Goal: Task Accomplishment & Management: Complete application form

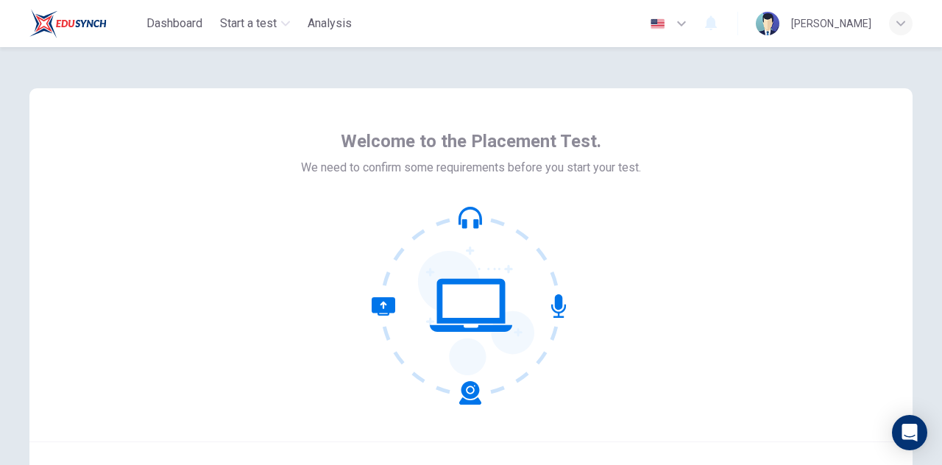
click at [521, 324] on icon at bounding box center [476, 313] width 116 height 124
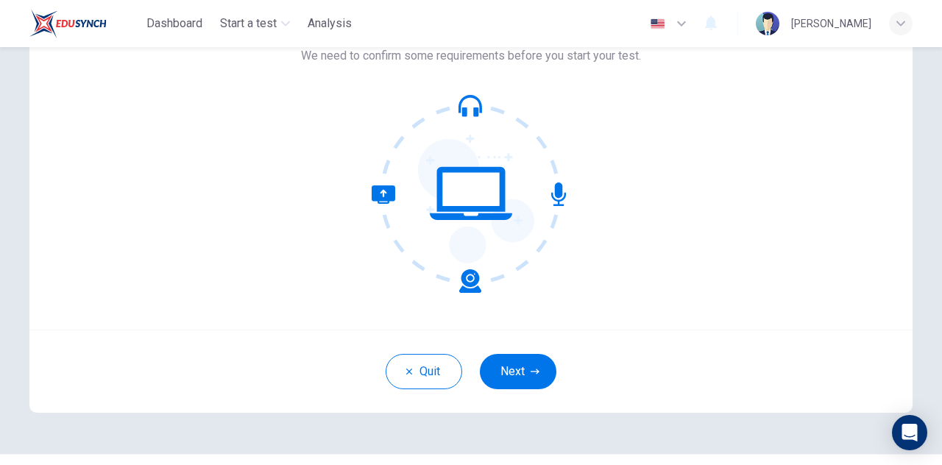
scroll to position [109, 0]
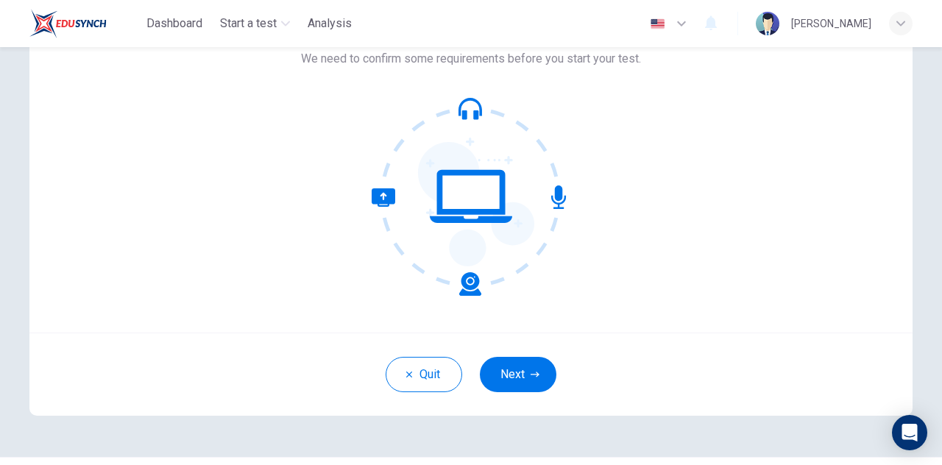
click at [523, 381] on button "Next" at bounding box center [518, 374] width 77 height 35
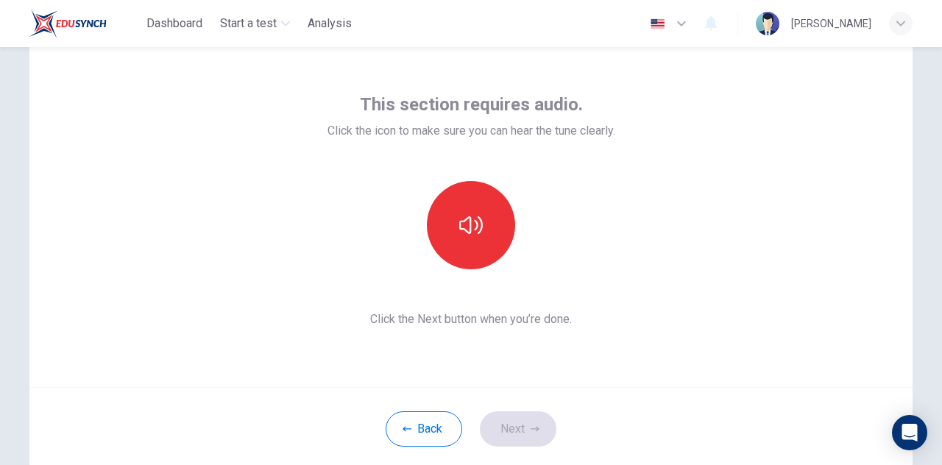
scroll to position [0, 0]
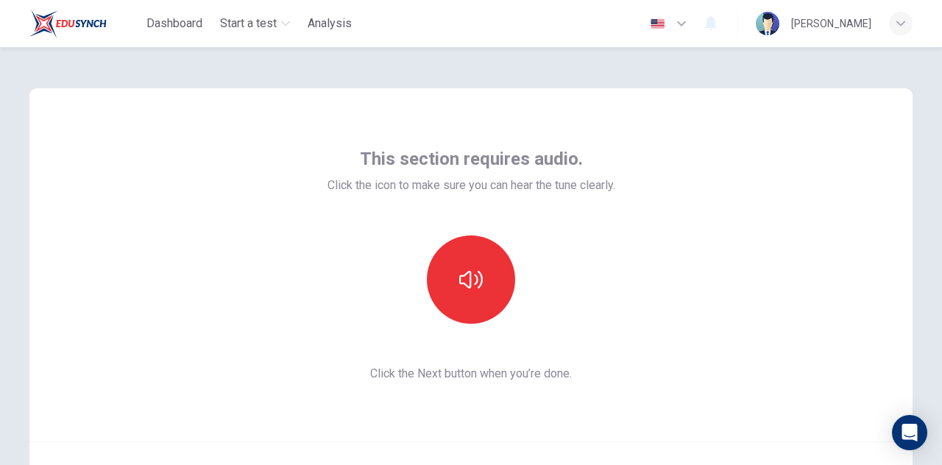
click at [471, 275] on icon "button" at bounding box center [471, 280] width 24 height 18
click at [481, 283] on icon "button" at bounding box center [471, 280] width 24 height 18
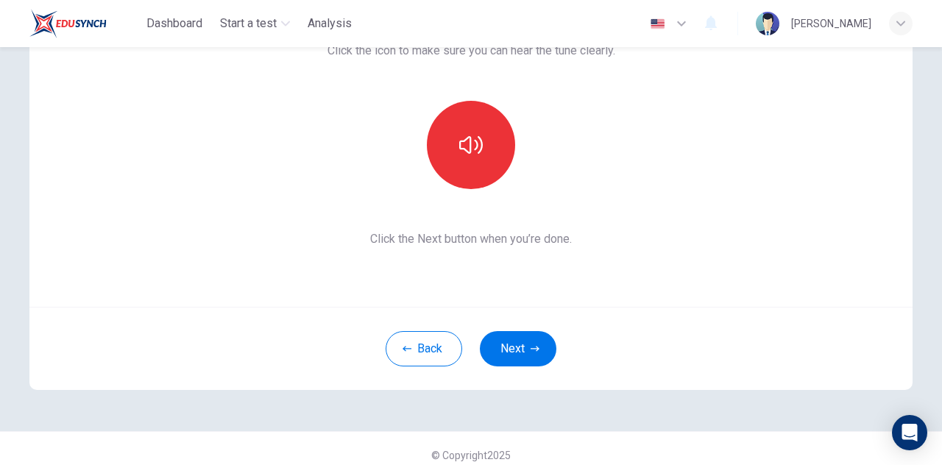
scroll to position [147, 0]
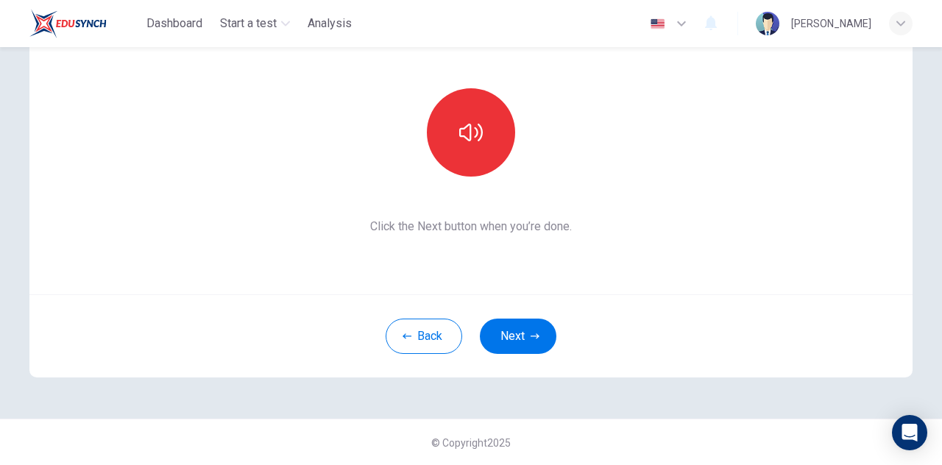
click at [520, 310] on div "Back Next" at bounding box center [470, 335] width 883 height 83
click at [526, 327] on button "Next" at bounding box center [518, 336] width 77 height 35
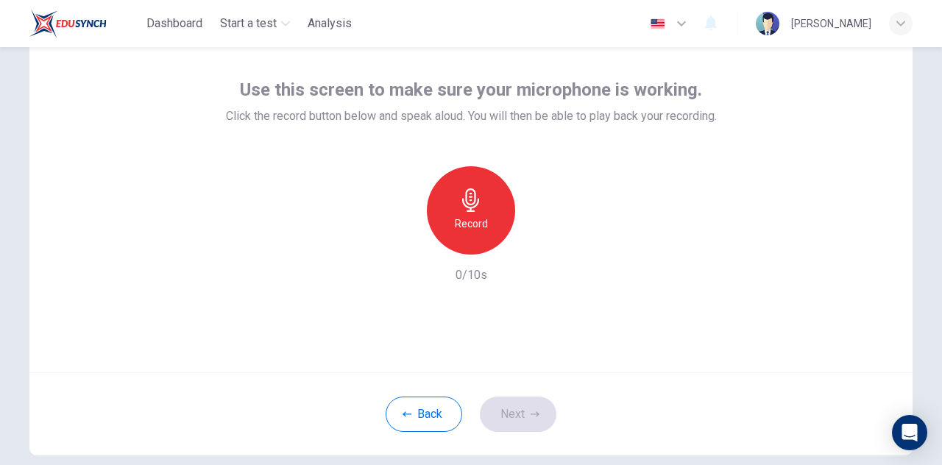
scroll to position [75, 0]
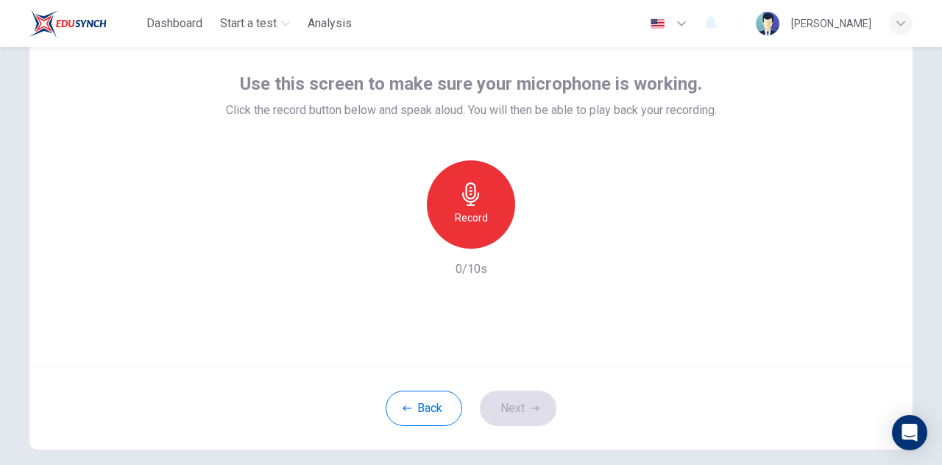
click at [483, 206] on div "Record" at bounding box center [471, 204] width 88 height 88
click at [525, 411] on button "Next" at bounding box center [518, 408] width 77 height 35
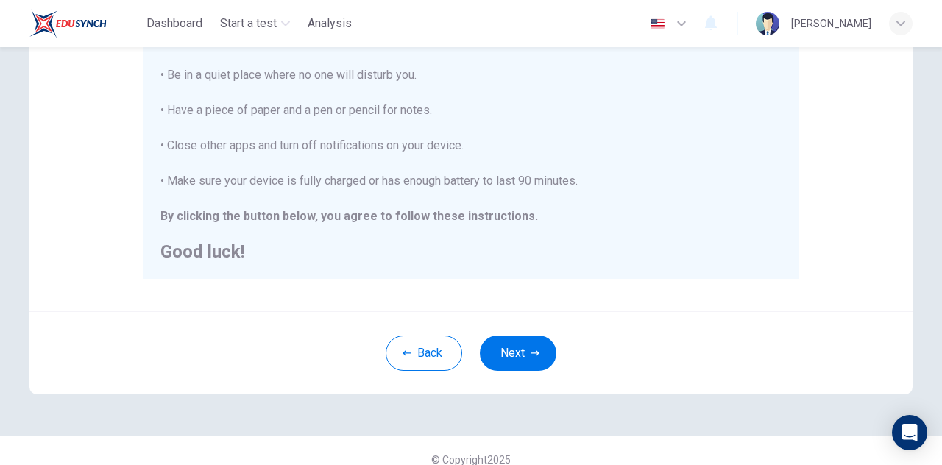
scroll to position [336, 0]
click at [518, 359] on button "Next" at bounding box center [518, 352] width 77 height 35
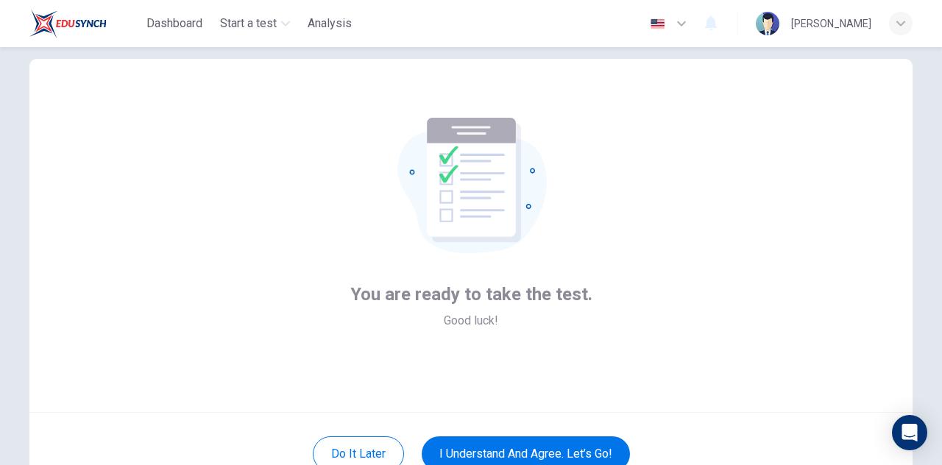
scroll to position [25, 0]
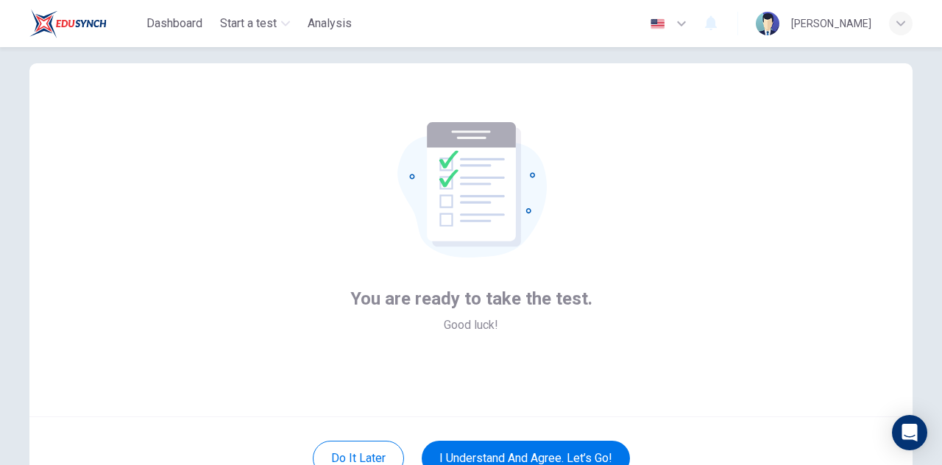
click at [590, 452] on button "I understand and agree. Let’s go!" at bounding box center [526, 458] width 208 height 35
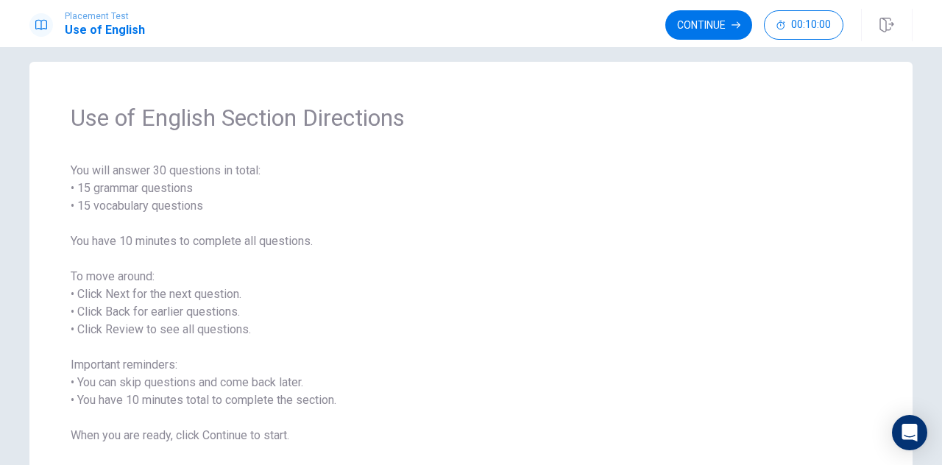
scroll to position [13, 0]
click at [76, 158] on div "Use of English Section Directions You will answer 30 questions in total: • 15 g…" at bounding box center [470, 275] width 883 height 424
click at [140, 78] on div "Use of English Section Directions You will answer 30 questions in total: • 15 g…" at bounding box center [470, 275] width 883 height 424
click at [712, 16] on button "Continue" at bounding box center [708, 24] width 87 height 29
click at [706, 24] on div "Continue 00:10:00" at bounding box center [754, 24] width 178 height 29
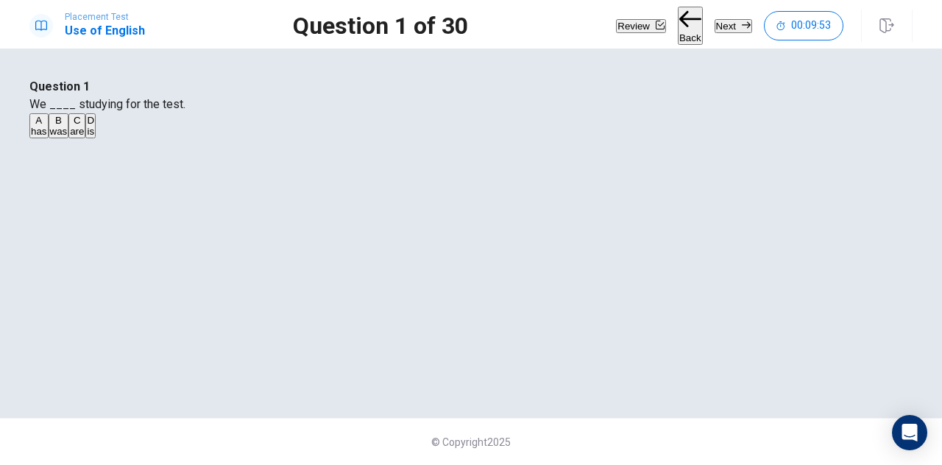
scroll to position [90, 0]
click at [68, 126] on div "B" at bounding box center [59, 120] width 18 height 11
click at [84, 137] on span "are" at bounding box center [77, 131] width 14 height 11
click at [716, 26] on button "Next" at bounding box center [734, 26] width 38 height 14
click at [107, 126] on div "C" at bounding box center [96, 120] width 24 height 11
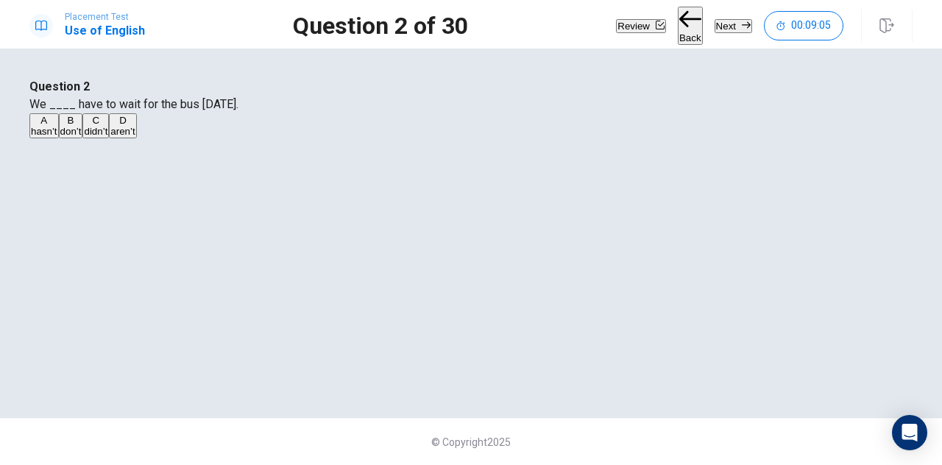
click at [726, 29] on button "Next" at bounding box center [734, 26] width 38 height 14
click at [79, 137] on span "sold" at bounding box center [71, 131] width 18 height 11
click at [721, 31] on button "Next" at bounding box center [734, 26] width 38 height 14
click at [61, 137] on span "Did" at bounding box center [53, 131] width 15 height 11
click at [720, 32] on button "Next" at bounding box center [734, 26] width 38 height 14
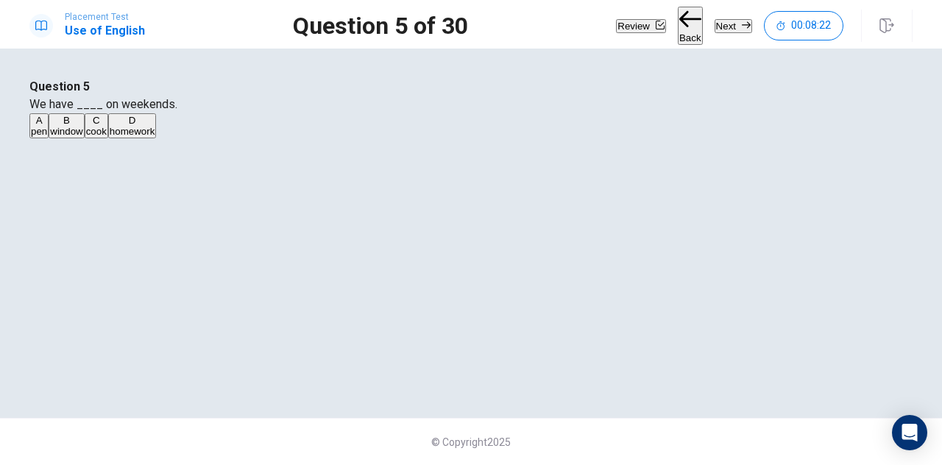
click at [156, 138] on button "D homework" at bounding box center [132, 125] width 48 height 25
click at [728, 31] on button "Next" at bounding box center [734, 26] width 38 height 14
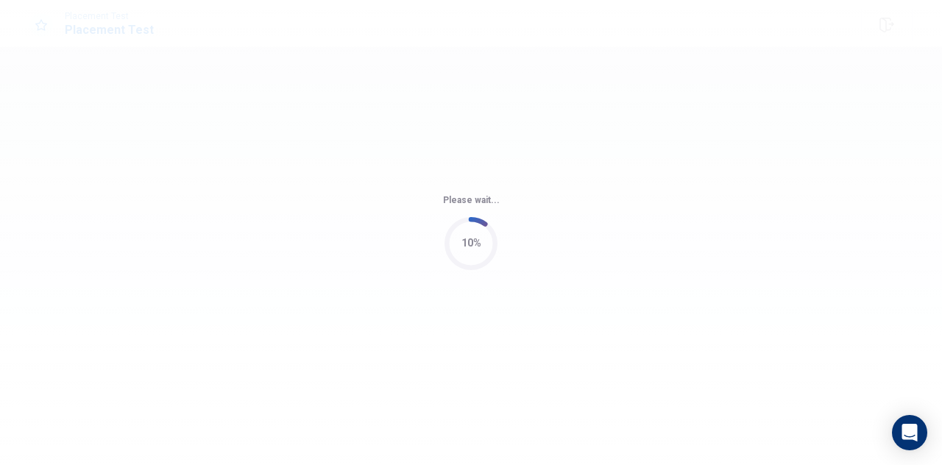
scroll to position [0, 0]
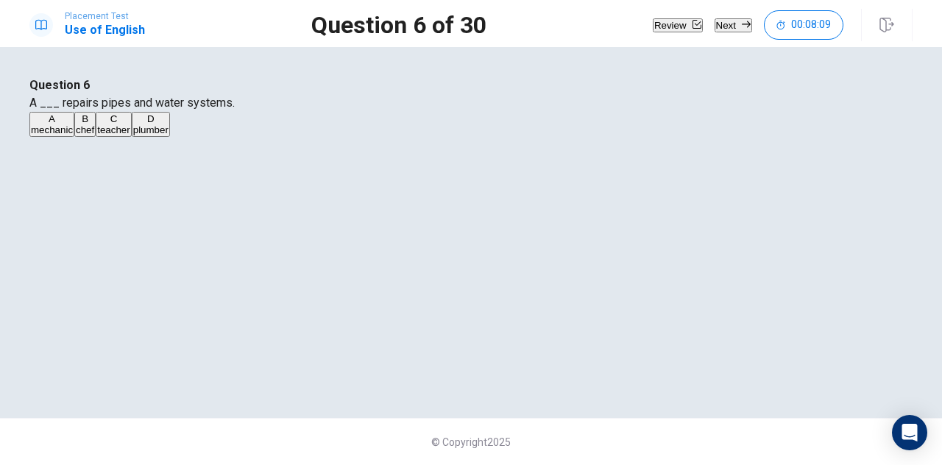
click at [170, 137] on button "D plumber" at bounding box center [151, 124] width 38 height 25
click at [718, 27] on button "Next" at bounding box center [734, 25] width 38 height 14
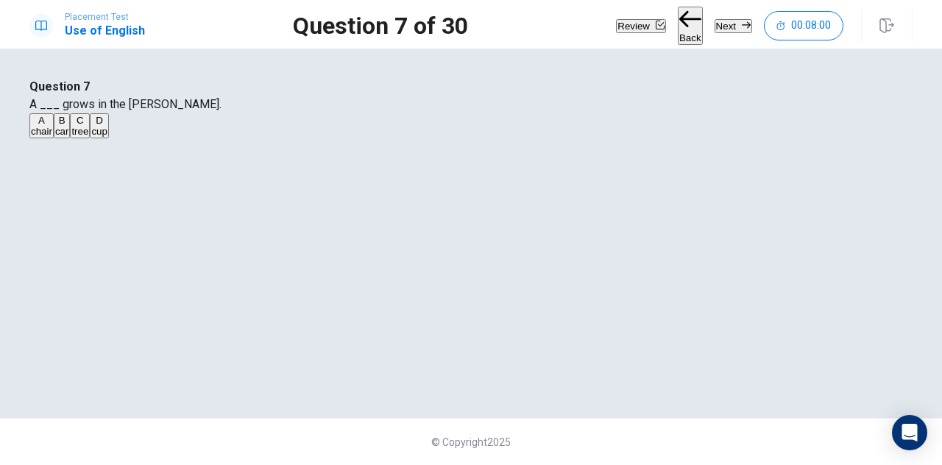
click at [90, 138] on button "C tree" at bounding box center [80, 125] width 20 height 25
click at [729, 21] on button "Next" at bounding box center [734, 26] width 38 height 14
click at [54, 138] on button "A book" at bounding box center [41, 125] width 24 height 25
click at [725, 28] on button "Next" at bounding box center [734, 26] width 38 height 14
click at [144, 137] on span "building" at bounding box center [127, 131] width 34 height 11
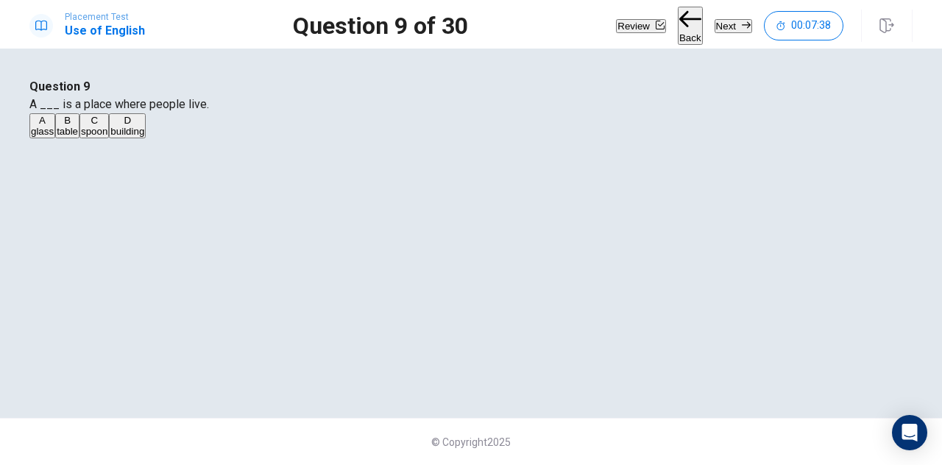
click at [718, 33] on button "Next" at bounding box center [734, 26] width 38 height 14
click at [82, 138] on button "B saw" at bounding box center [71, 125] width 21 height 25
click at [733, 29] on button "Next" at bounding box center [734, 26] width 38 height 14
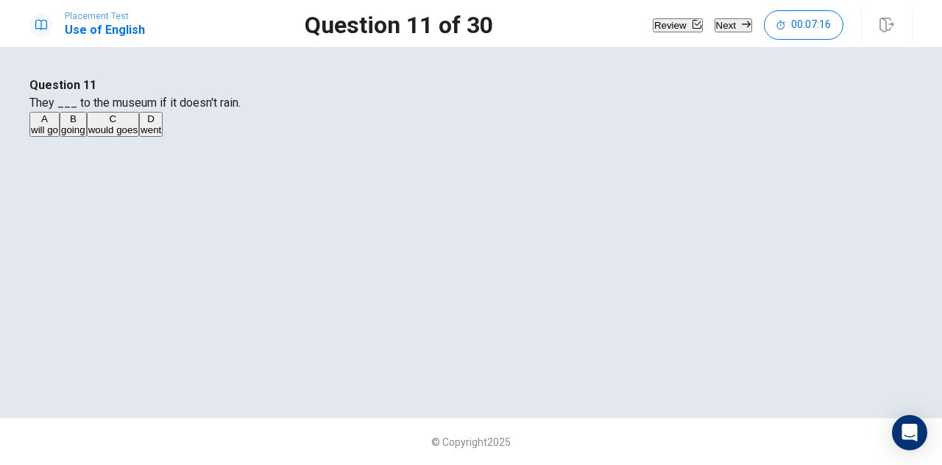
click at [60, 137] on button "A will go" at bounding box center [44, 124] width 30 height 25
click at [715, 30] on button "Next" at bounding box center [734, 25] width 38 height 14
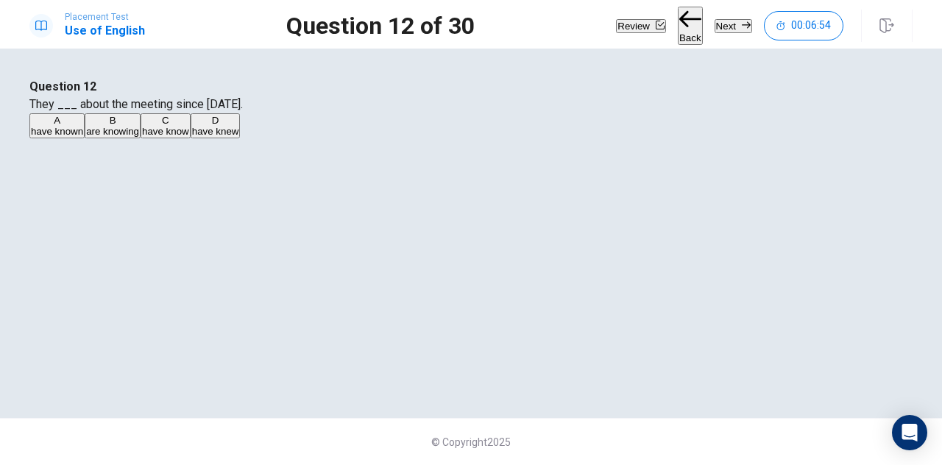
click at [916, 311] on div "Question 12 They ___ about the meeting since [DATE]. A have known B are knowing…" at bounding box center [471, 233] width 930 height 311
click at [191, 138] on button "C have know" at bounding box center [166, 125] width 50 height 25
click at [724, 19] on button "Next" at bounding box center [734, 26] width 38 height 14
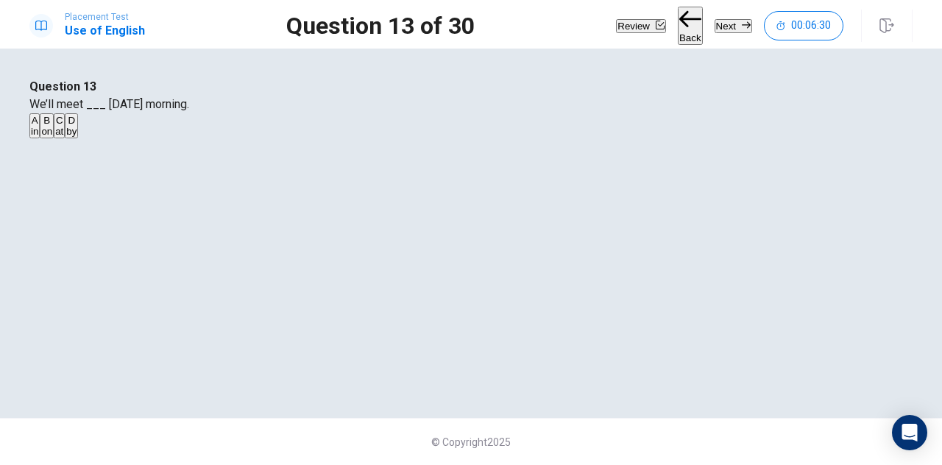
click at [54, 138] on button "B on" at bounding box center [47, 125] width 14 height 25
click at [715, 30] on button "Next" at bounding box center [734, 26] width 38 height 14
click at [66, 138] on button "C on" at bounding box center [59, 125] width 14 height 25
click at [715, 31] on button "Next" at bounding box center [734, 26] width 38 height 14
click at [78, 138] on button "A worth a lot" at bounding box center [53, 125] width 49 height 25
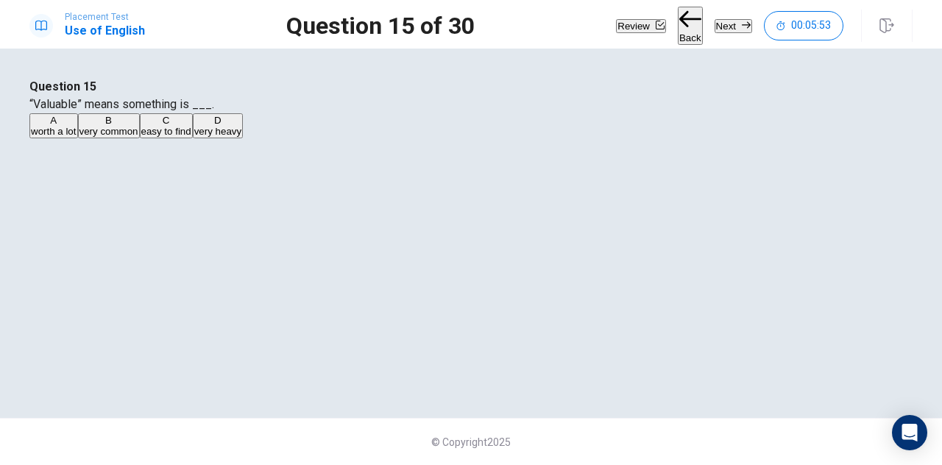
click at [719, 30] on button "Next" at bounding box center [734, 26] width 38 height 14
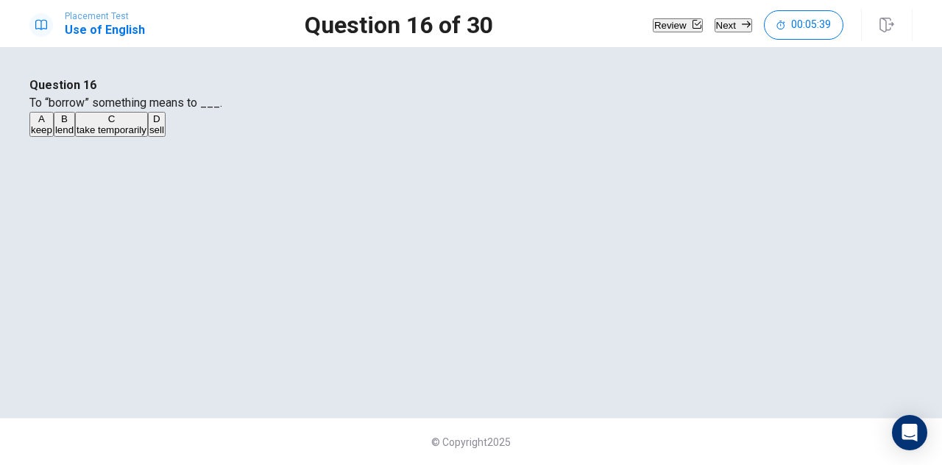
click at [146, 135] on span "take temporarily" at bounding box center [112, 129] width 70 height 11
click at [726, 32] on button "Next" at bounding box center [734, 25] width 38 height 14
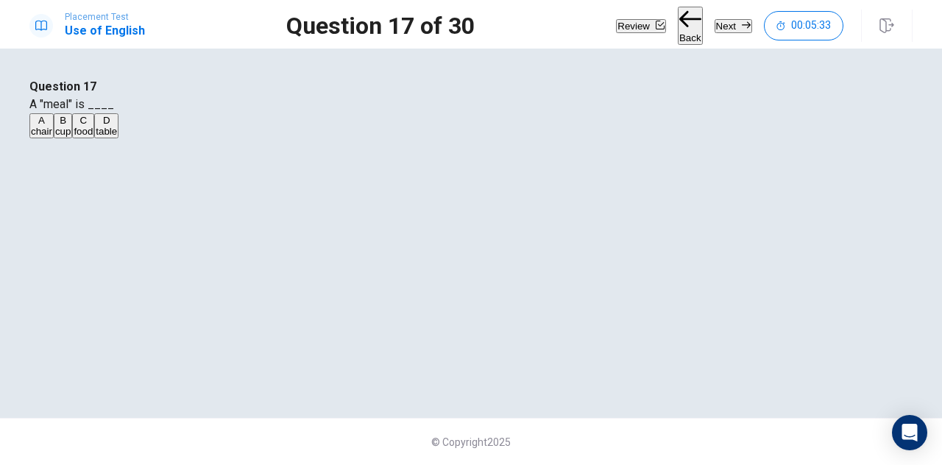
click at [94, 138] on button "C food" at bounding box center [83, 125] width 22 height 25
click at [715, 32] on button "Next" at bounding box center [734, 26] width 38 height 14
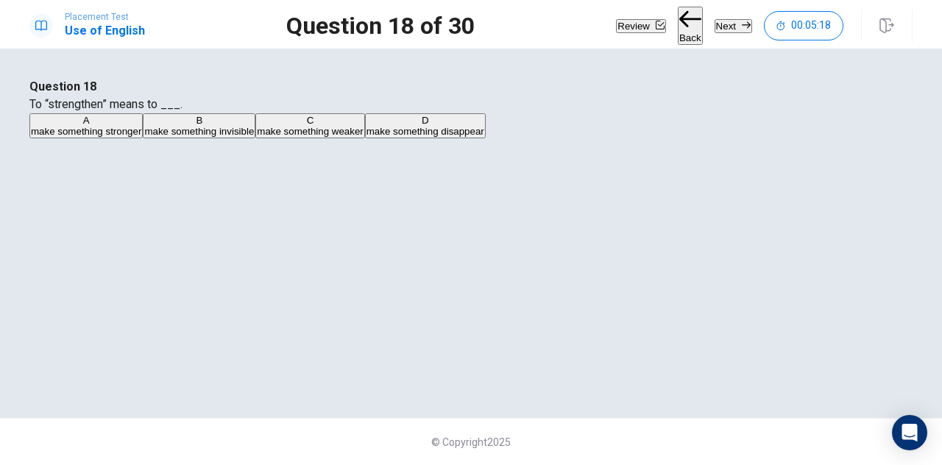
click at [141, 137] on span "make something stronger" at bounding box center [86, 131] width 110 height 11
click at [718, 31] on button "Next" at bounding box center [734, 26] width 38 height 14
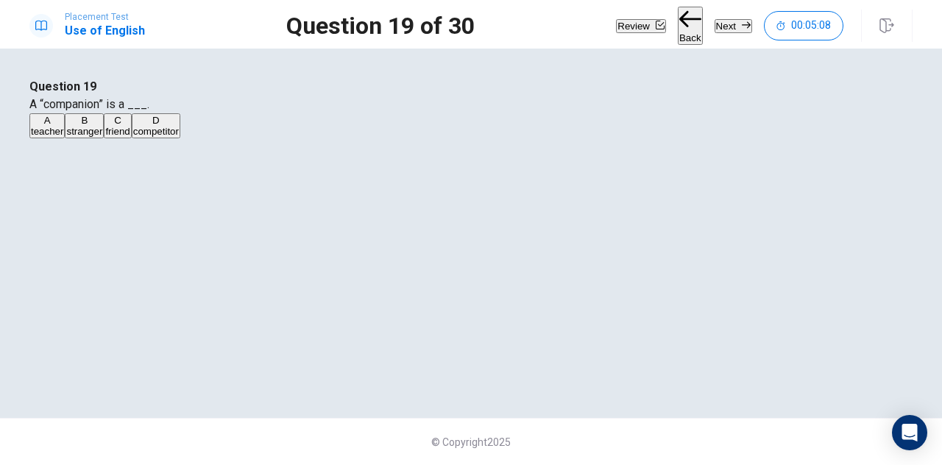
click at [180, 138] on button "D competitor" at bounding box center [156, 125] width 49 height 25
click at [720, 28] on button "Next" at bounding box center [734, 26] width 38 height 14
click at [92, 137] on span "cycling" at bounding box center [77, 131] width 30 height 11
click at [726, 26] on button "Next" at bounding box center [734, 26] width 38 height 14
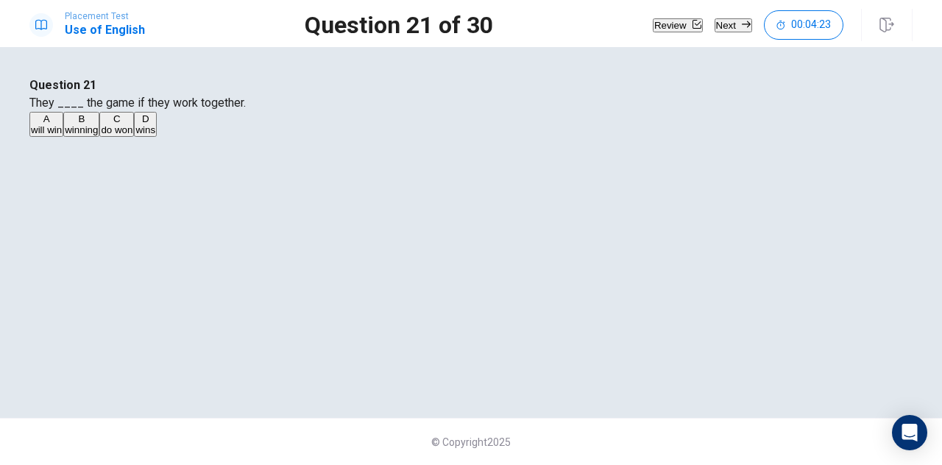
click at [734, 138] on div "Question 21 They ____ the game if they work together. A will win B winning C do…" at bounding box center [470, 108] width 883 height 62
click at [63, 137] on button "A will win" at bounding box center [46, 124] width 34 height 25
click at [721, 31] on button "Next" at bounding box center [734, 25] width 38 height 14
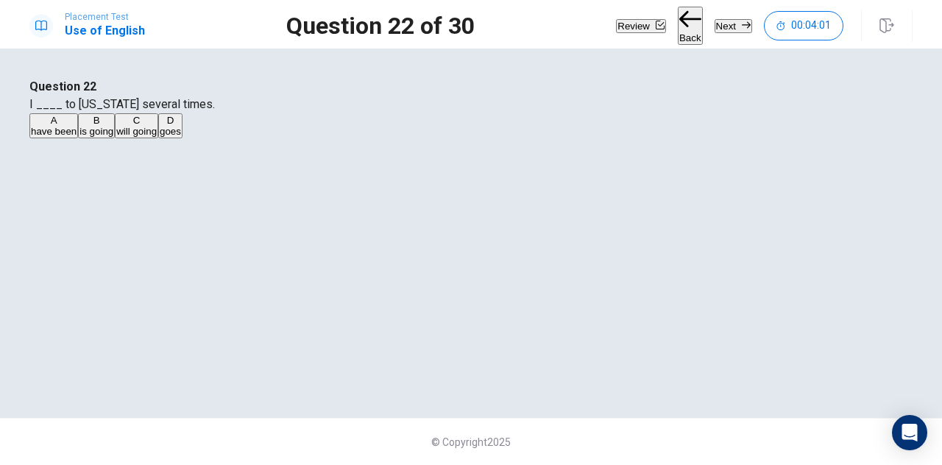
click at [77, 137] on span "have been" at bounding box center [54, 131] width 46 height 11
click at [715, 19] on button "Next" at bounding box center [734, 26] width 38 height 14
click at [54, 138] on button "A have" at bounding box center [41, 125] width 24 height 25
click at [722, 30] on button "Next" at bounding box center [734, 26] width 38 height 14
click at [82, 138] on button "A had arrived" at bounding box center [55, 125] width 52 height 25
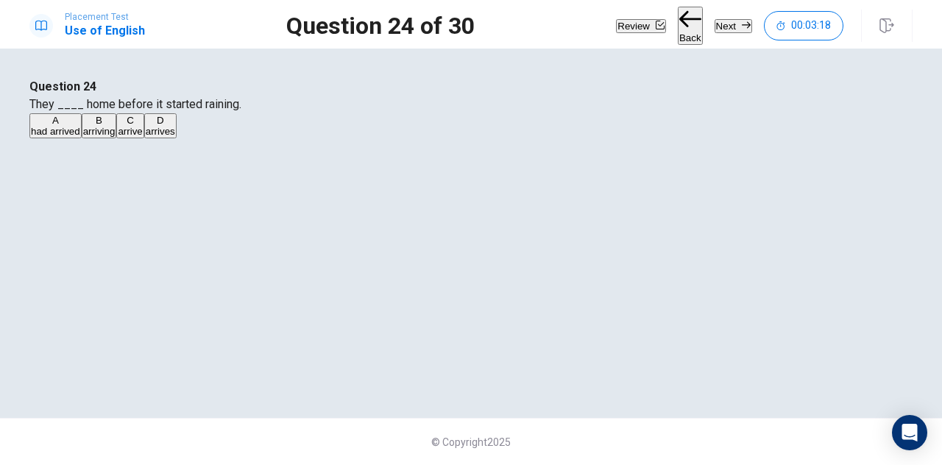
click at [144, 138] on button "C arrive" at bounding box center [129, 125] width 27 height 25
click at [716, 26] on button "Next" at bounding box center [734, 26] width 38 height 14
click at [58, 138] on button "A swam" at bounding box center [43, 125] width 29 height 25
click at [724, 33] on button "Next" at bounding box center [734, 26] width 38 height 14
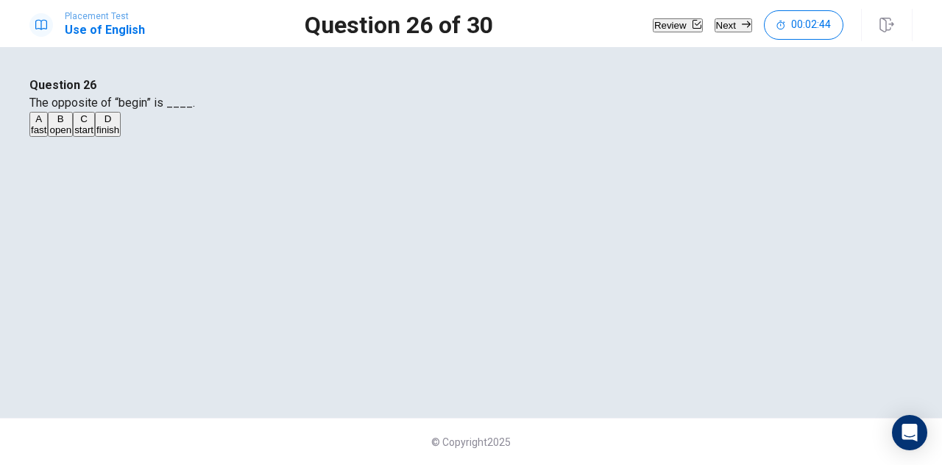
click at [121, 137] on button "D finish" at bounding box center [108, 124] width 26 height 25
click at [715, 29] on button "Next" at bounding box center [734, 25] width 38 height 14
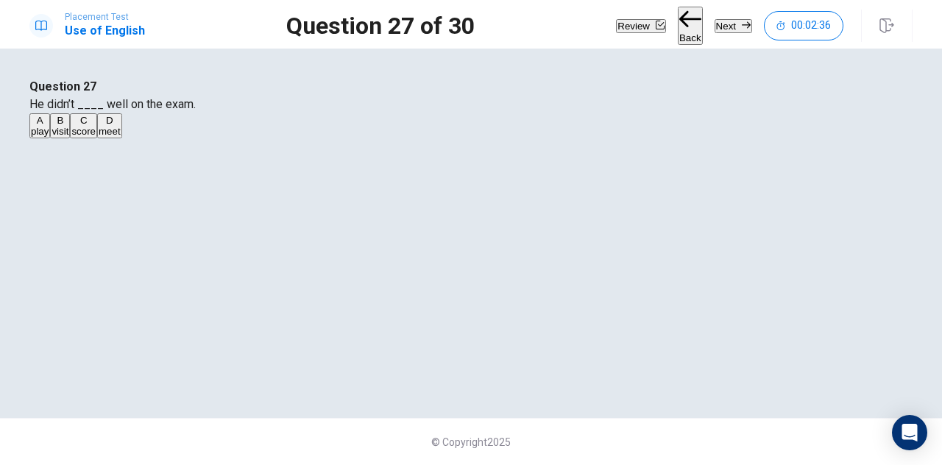
click at [97, 138] on button "C score" at bounding box center [83, 125] width 27 height 25
click at [726, 28] on button "Next" at bounding box center [734, 26] width 38 height 14
click at [85, 138] on button "B honest" at bounding box center [68, 125] width 32 height 25
click at [723, 33] on button "Next" at bounding box center [734, 26] width 38 height 14
click at [88, 138] on button "B memory" at bounding box center [68, 125] width 38 height 25
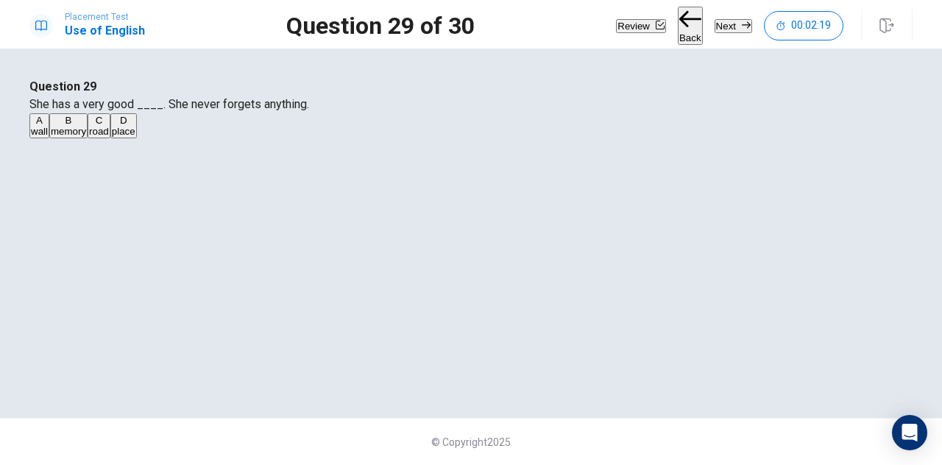
click at [723, 32] on button "Next" at bounding box center [734, 26] width 38 height 14
click at [63, 138] on button "B at" at bounding box center [57, 125] width 11 height 25
click at [715, 32] on button "Next" at bounding box center [734, 26] width 38 height 14
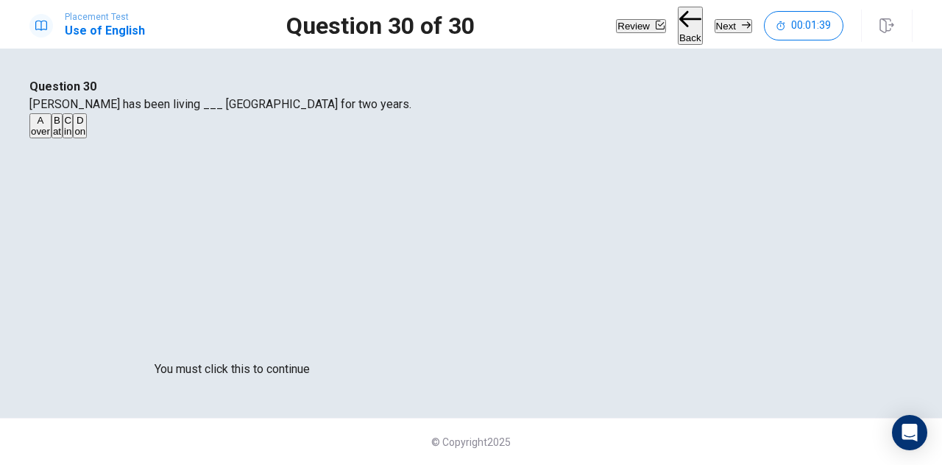
click at [730, 464] on div at bounding box center [471, 465] width 942 height 0
click at [309, 348] on div "You must click this to continue" at bounding box center [232, 339] width 155 height 18
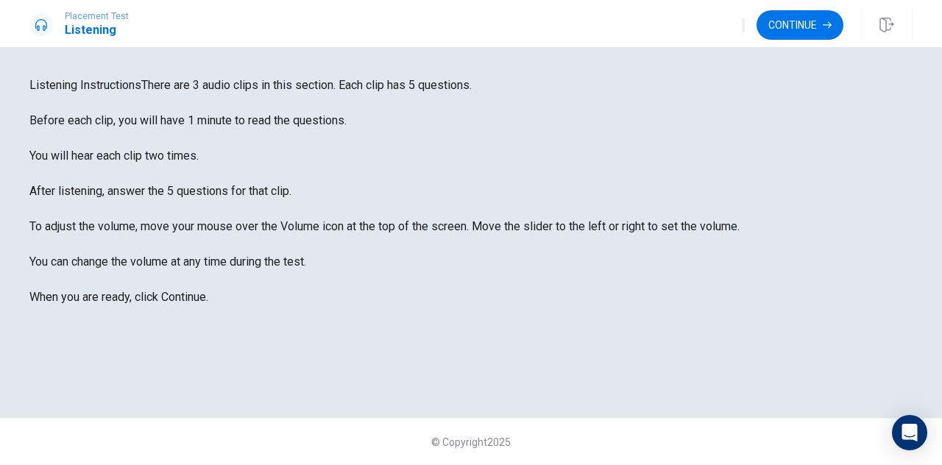
scroll to position [59, 0]
click at [649, 138] on span "There are 3 audio clips in this section. Each clip has 5 questions. Before each…" at bounding box center [384, 191] width 710 height 226
click at [174, 121] on span "There are 3 audio clips in this section. Each clip has 5 questions. Before each…" at bounding box center [384, 191] width 710 height 226
click at [722, 184] on span "There are 3 audio clips in this section. Each clip has 5 questions. Before each…" at bounding box center [384, 191] width 710 height 226
click at [795, 38] on button "Continue" at bounding box center [800, 24] width 87 height 29
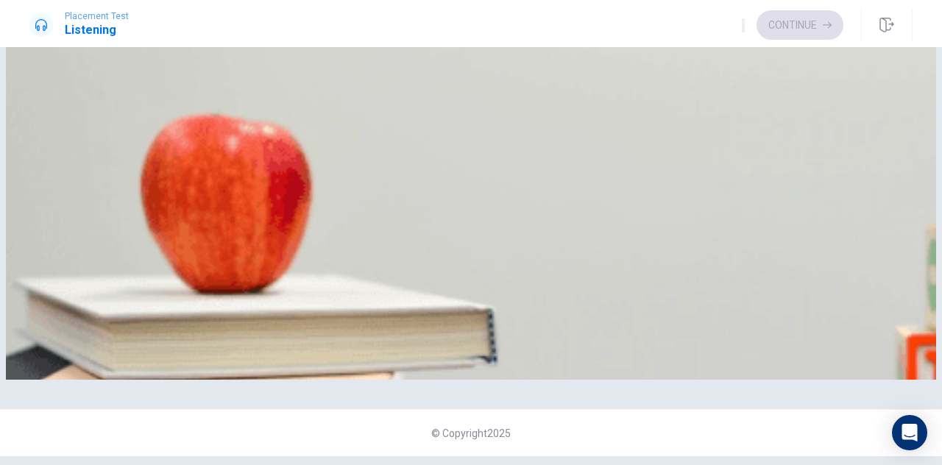
click at [792, 31] on div "Continue" at bounding box center [793, 24] width 102 height 29
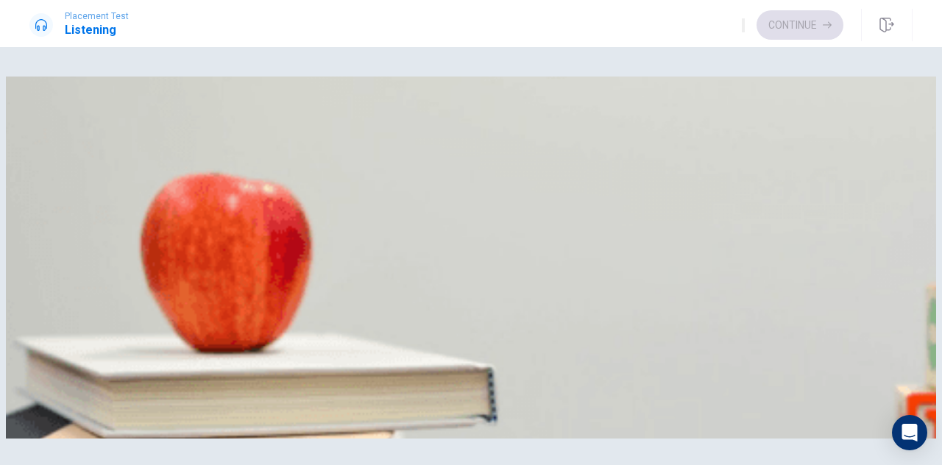
scroll to position [0, 0]
click at [830, 112] on h4 "Question 1" at bounding box center [470, 103] width 883 height 18
click at [324, 216] on button "C Running every morning" at bounding box center [271, 203] width 105 height 25
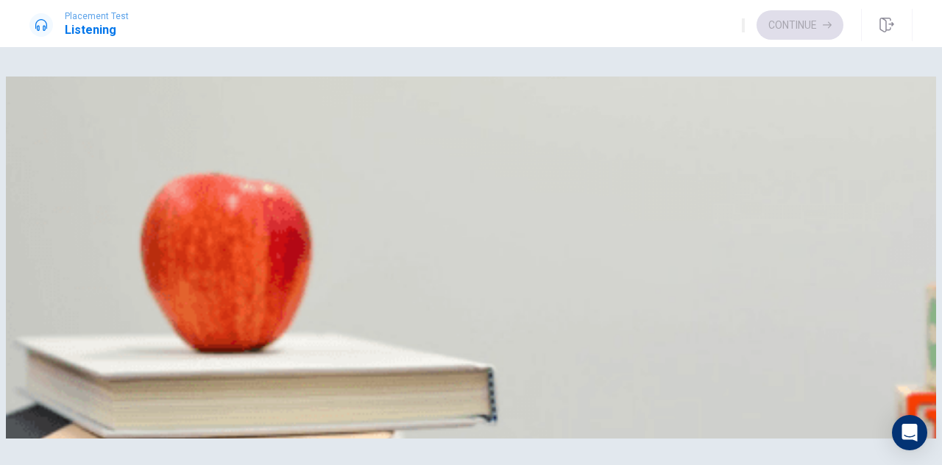
click at [399, 216] on button "D Working out less" at bounding box center [361, 203] width 75 height 25
click at [155, 155] on button "A She pushes herself too hard" at bounding box center [92, 142] width 126 height 25
click at [246, 264] on button "C Three times a week" at bounding box center [202, 265] width 88 height 25
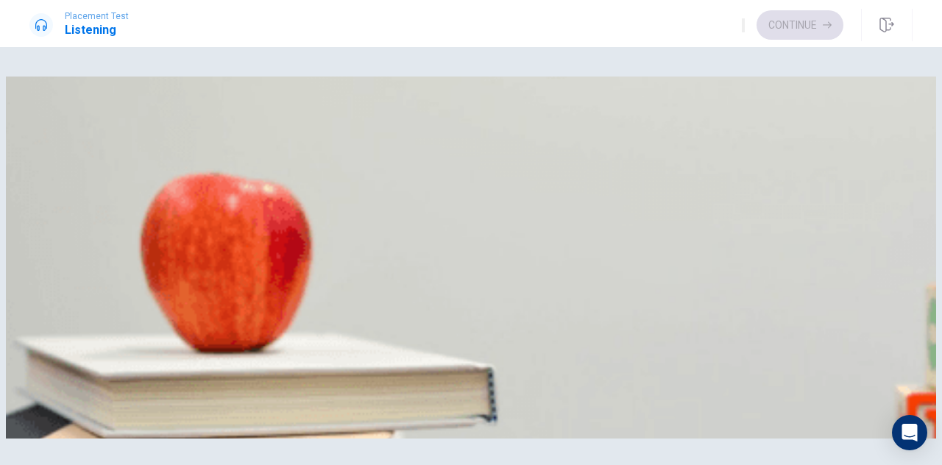
scroll to position [1156, 0]
click at [150, 328] on span "Set small, achievable goals" at bounding box center [90, 333] width 119 height 11
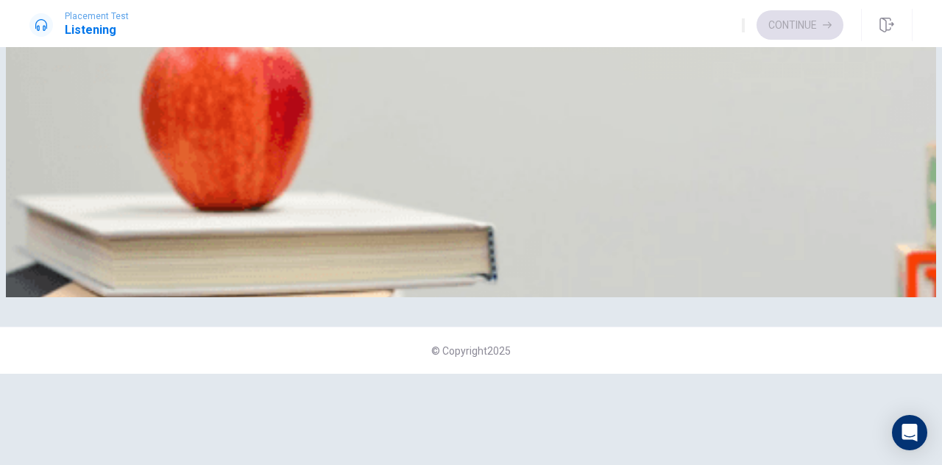
scroll to position [144, 0]
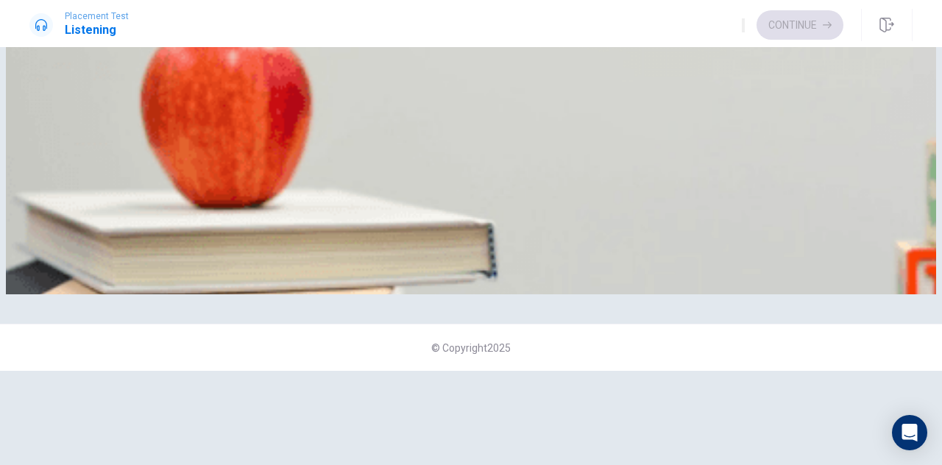
click at [211, 258] on button "B Workout more regularly" at bounding box center [159, 245] width 105 height 25
click at [805, 39] on button "Continue" at bounding box center [800, 24] width 87 height 29
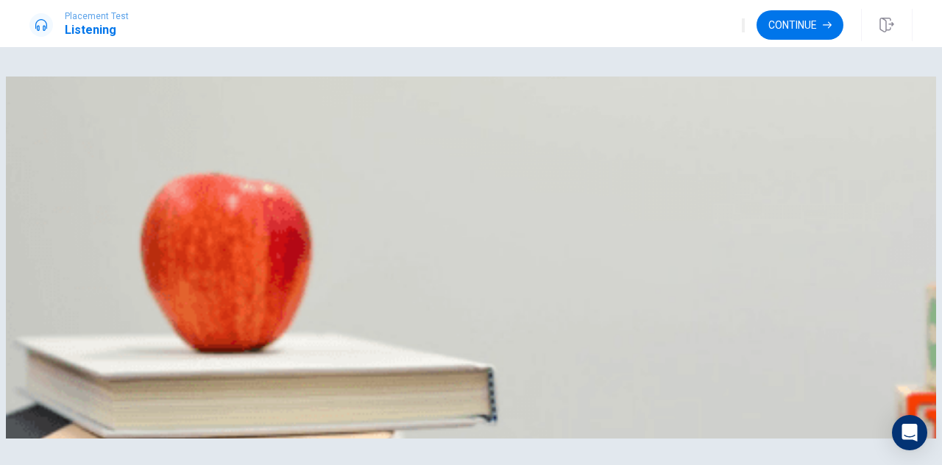
scroll to position [646, 0]
click at [802, 28] on button "Continue" at bounding box center [800, 24] width 87 height 29
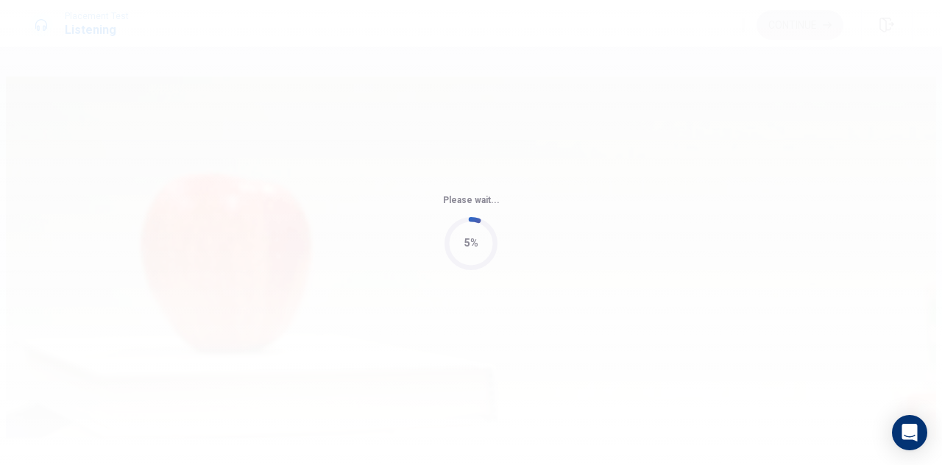
type input "72"
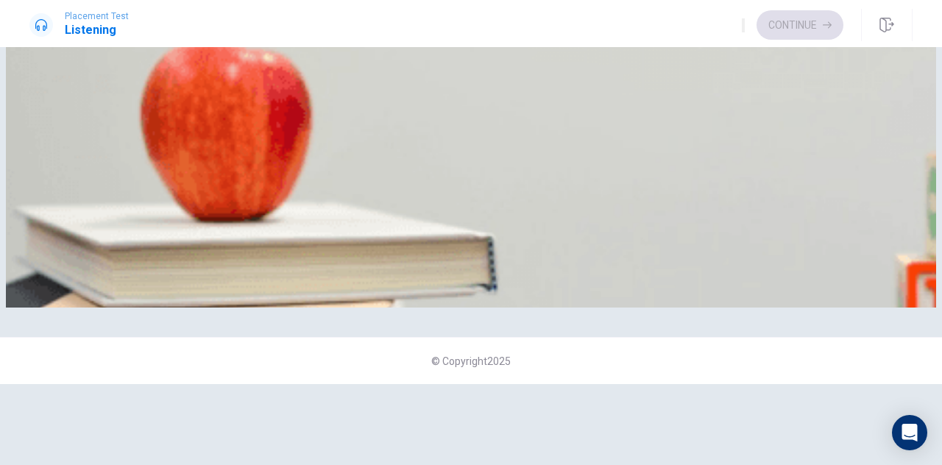
scroll to position [199, 0]
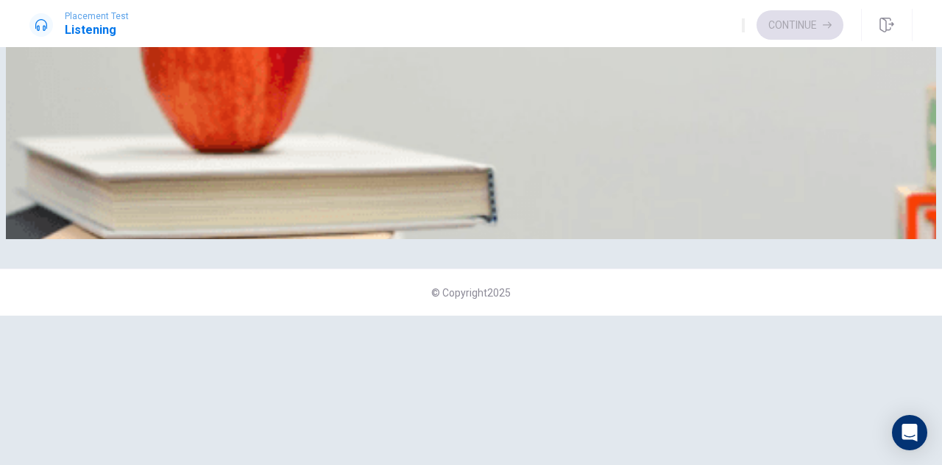
click at [205, 202] on button "C Have a picnic" at bounding box center [175, 189] width 62 height 25
click at [169, 79] on button "B Snacks and drinks" at bounding box center [126, 66] width 83 height 25
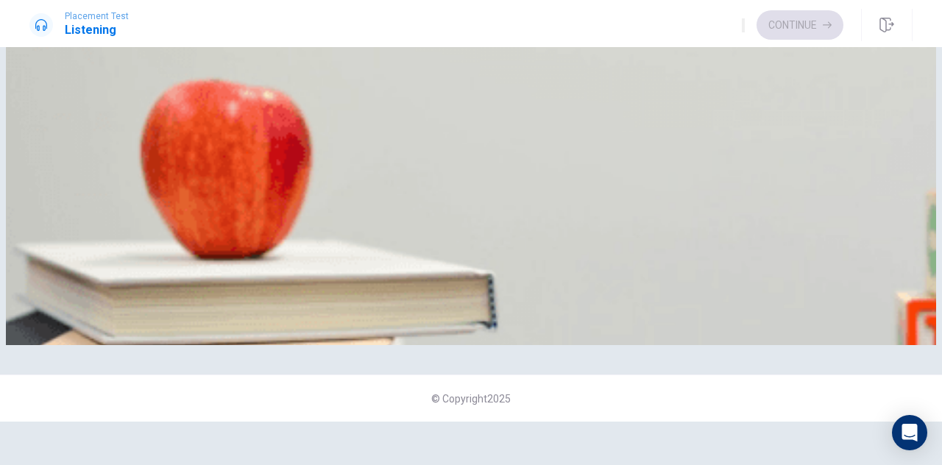
scroll to position [79, 0]
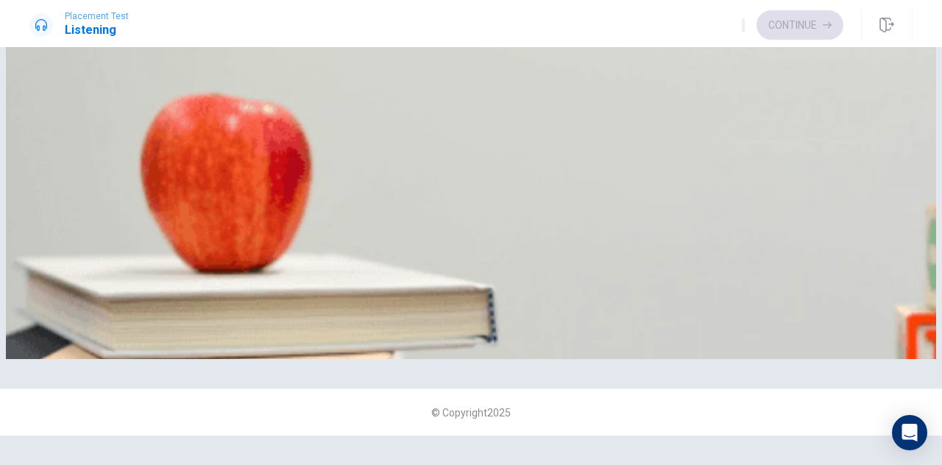
click at [231, 75] on button "D A blanket and sandwiches" at bounding box center [173, 62] width 116 height 25
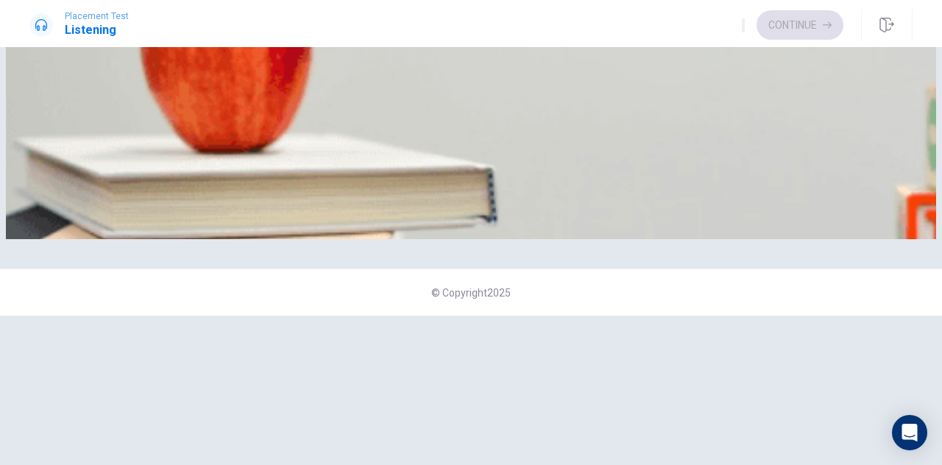
scroll to position [265, 0]
click at [319, 230] on img at bounding box center [471, 58] width 930 height 362
click at [197, 15] on span "That it will be cold" at bounding box center [158, 9] width 78 height 11
click at [118, 17] on button "A That it will be windy" at bounding box center [73, 4] width 88 height 25
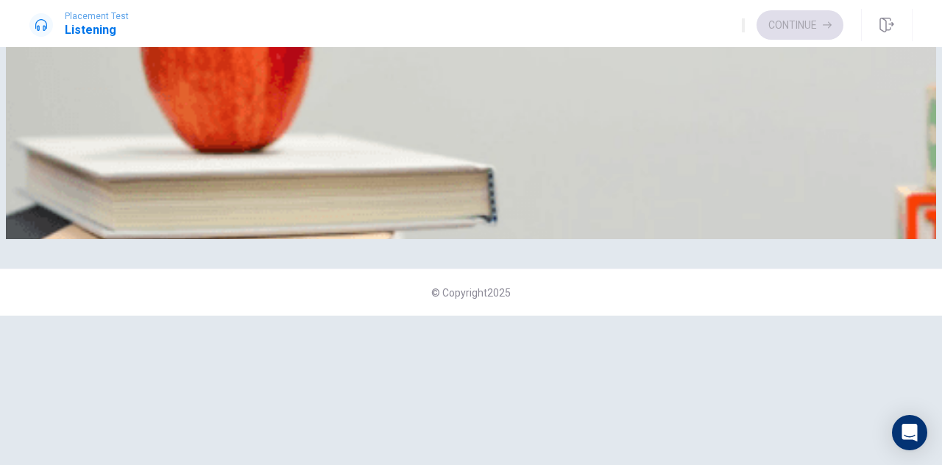
click at [113, 141] on button "B At a park" at bounding box center [92, 128] width 42 height 25
click at [807, 25] on button "Continue" at bounding box center [800, 24] width 87 height 29
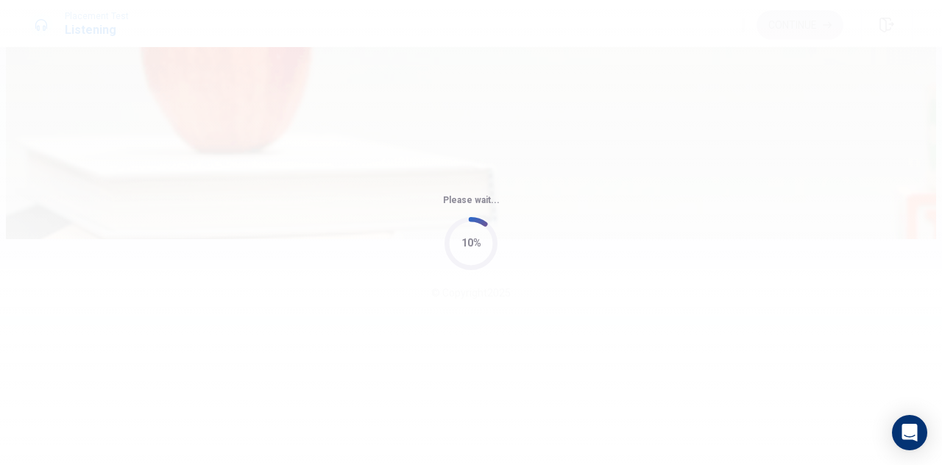
type input "57"
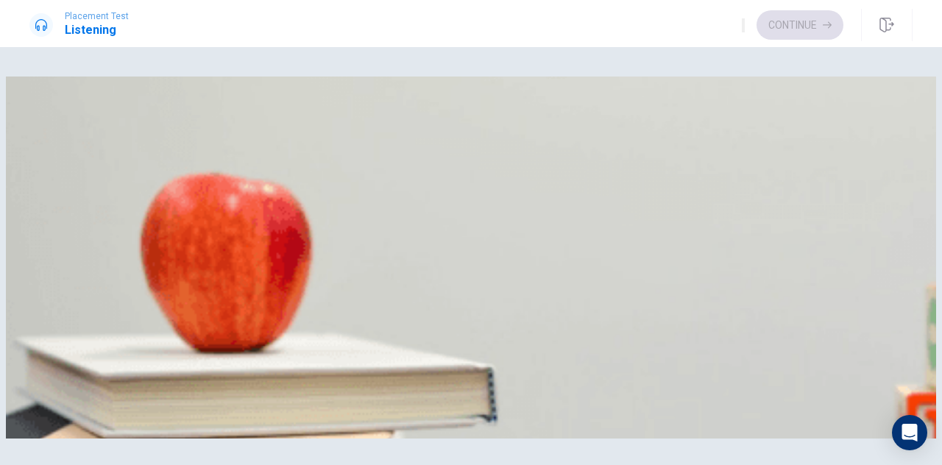
scroll to position [118, 0]
click at [530, 155] on button "D They are easy to complete" at bounding box center [470, 142] width 119 height 25
click at [104, 253] on button "A Five to six hours" at bounding box center [66, 265] width 74 height 25
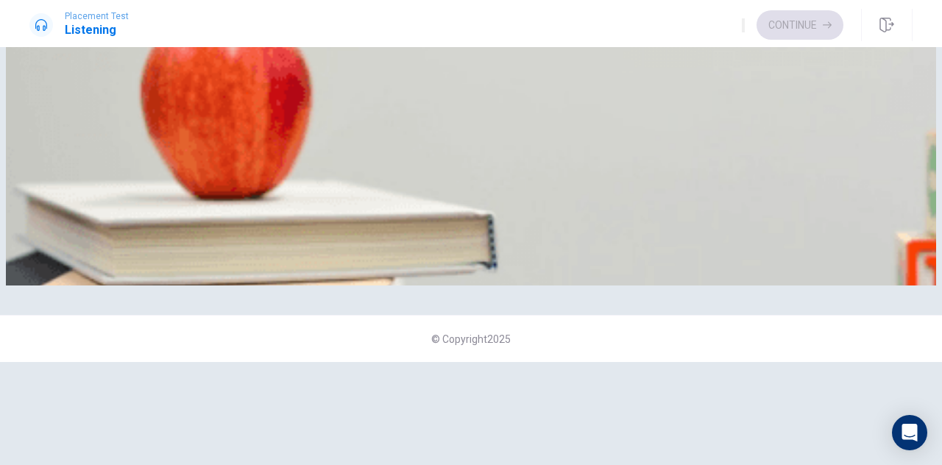
scroll to position [152, 0]
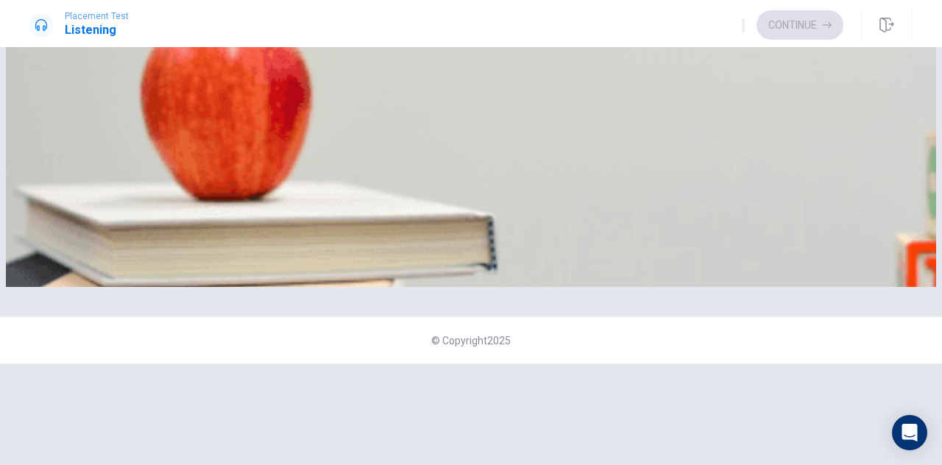
click at [286, 250] on button "D Data analysis" at bounding box center [255, 237] width 62 height 25
click at [82, 188] on button "A Next month" at bounding box center [55, 175] width 53 height 25
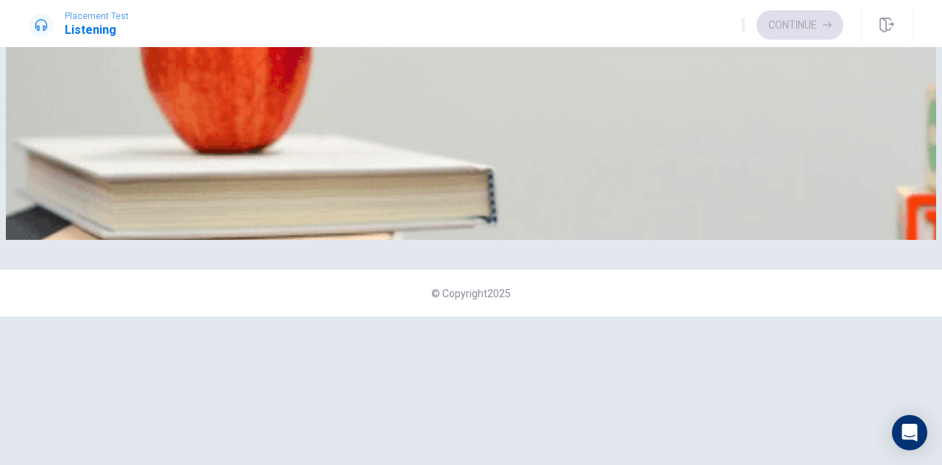
scroll to position [233, 0]
click at [461, 18] on button "D Not having enough time" at bounding box center [407, 5] width 107 height 25
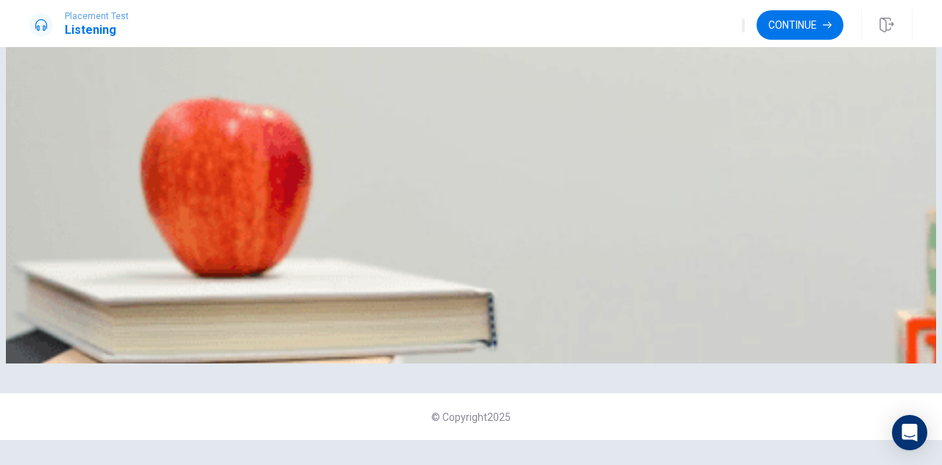
scroll to position [74, 0]
click at [300, 80] on button "B They are convenient" at bounding box center [254, 67] width 92 height 25
click at [811, 34] on button "Continue" at bounding box center [800, 24] width 87 height 29
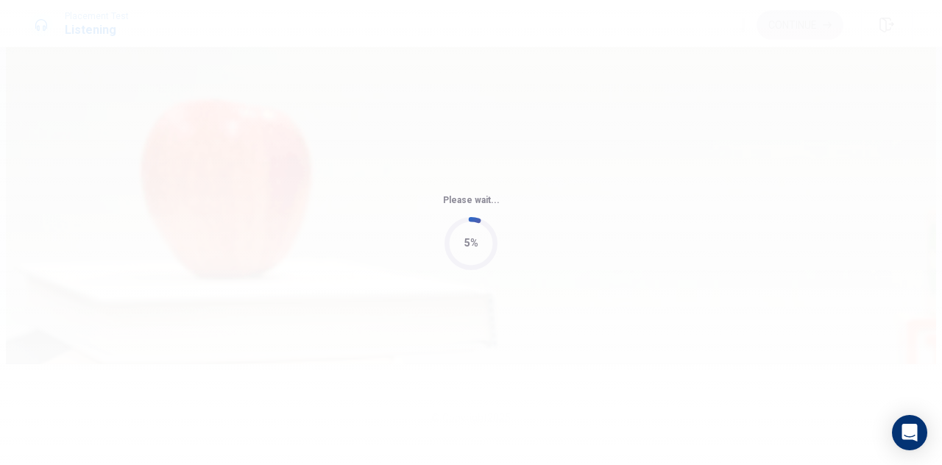
type input "72"
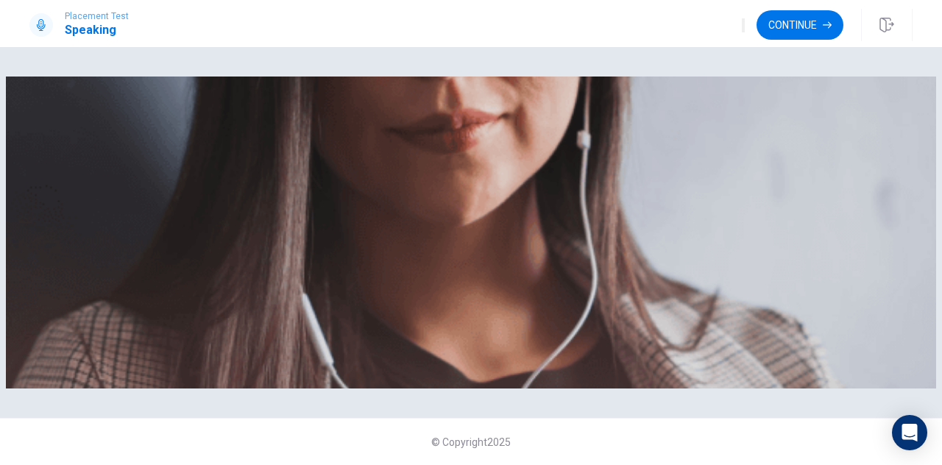
scroll to position [150, 0]
click at [806, 35] on button "Continue" at bounding box center [800, 24] width 87 height 29
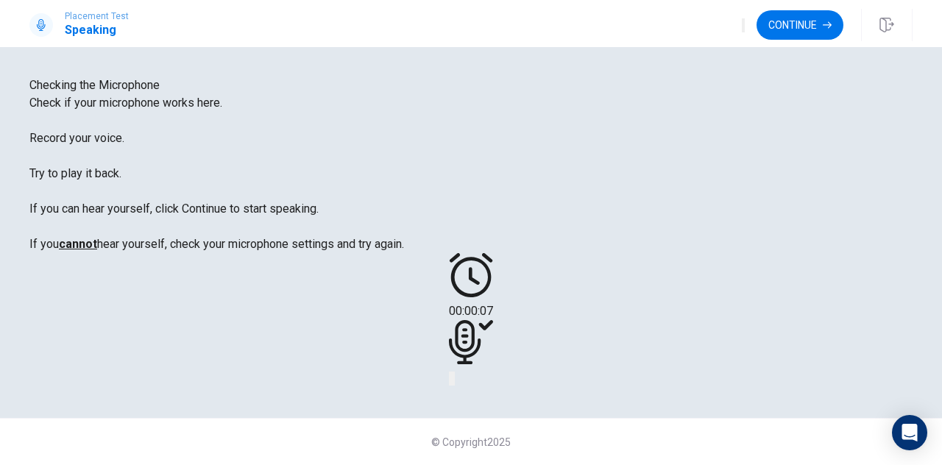
click at [493, 320] on div at bounding box center [471, 344] width 44 height 49
click at [469, 382] on icon "Play Audio" at bounding box center [462, 391] width 14 height 18
click at [450, 382] on icon "Record Again" at bounding box center [450, 382] width 0 height 0
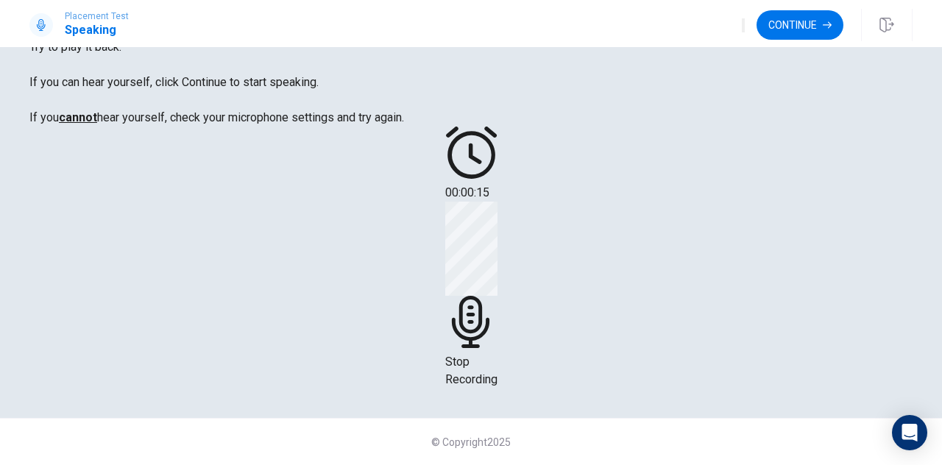
click at [673, 324] on div "00:00:15 Stop Recording" at bounding box center [470, 258] width 883 height 262
click at [498, 355] on span "Stop Recording" at bounding box center [471, 371] width 52 height 32
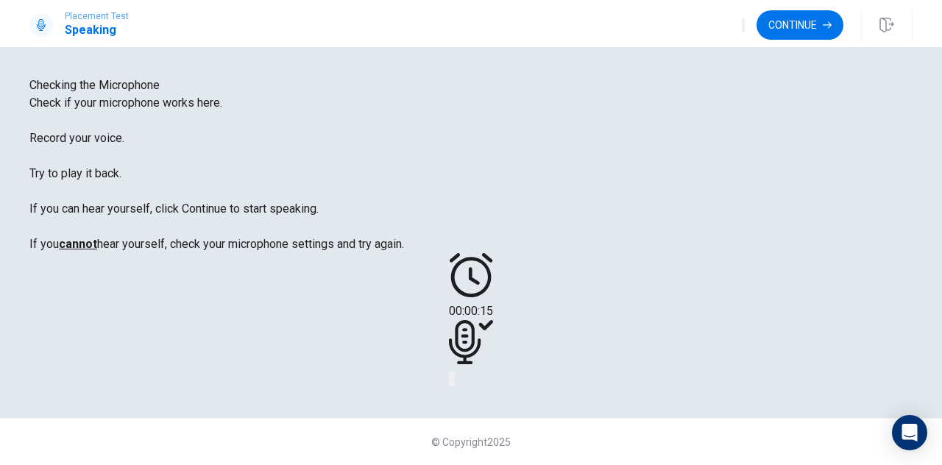
click at [493, 320] on div at bounding box center [471, 344] width 44 height 49
click at [450, 382] on icon "Record Again" at bounding box center [450, 382] width 0 height 0
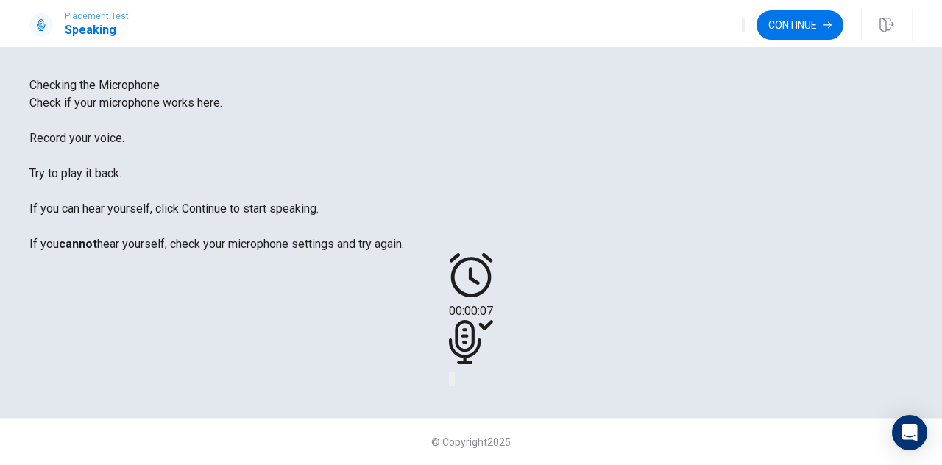
click at [452, 372] on button "Record Again" at bounding box center [450, 379] width 3 height 14
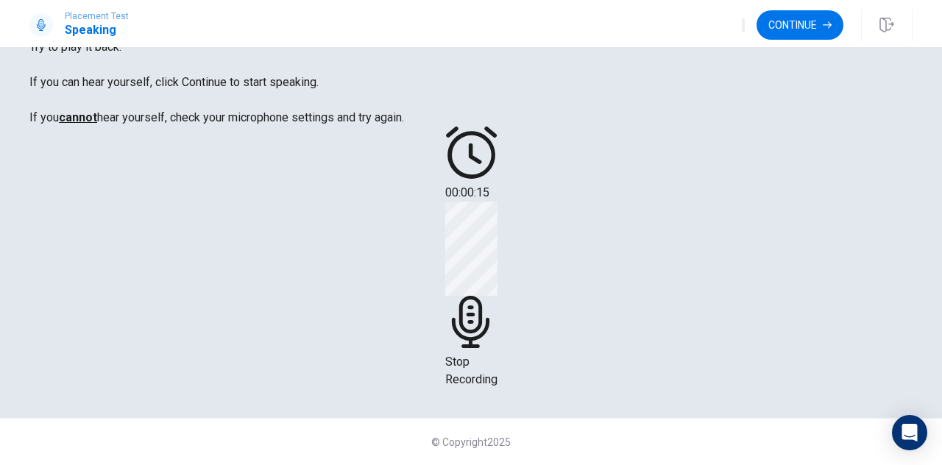
click at [498, 288] on div "Stop Recording" at bounding box center [471, 295] width 52 height 187
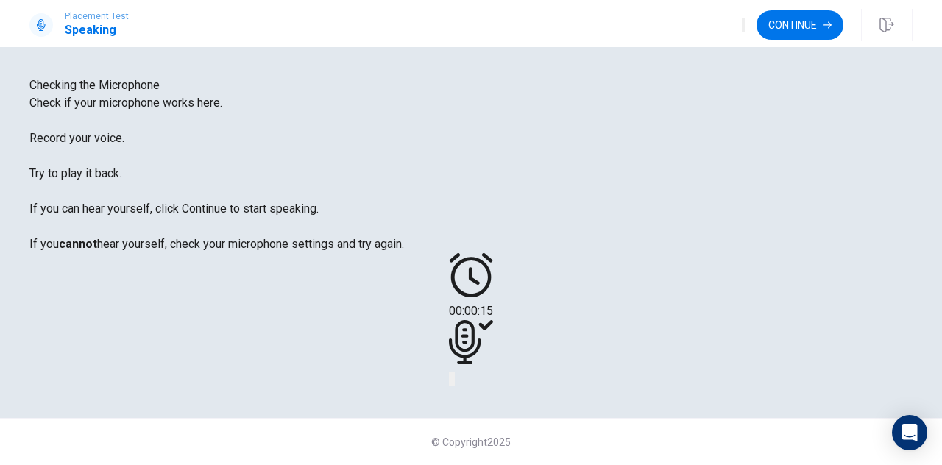
click at [468, 382] on icon "Record Again" at bounding box center [459, 391] width 18 height 18
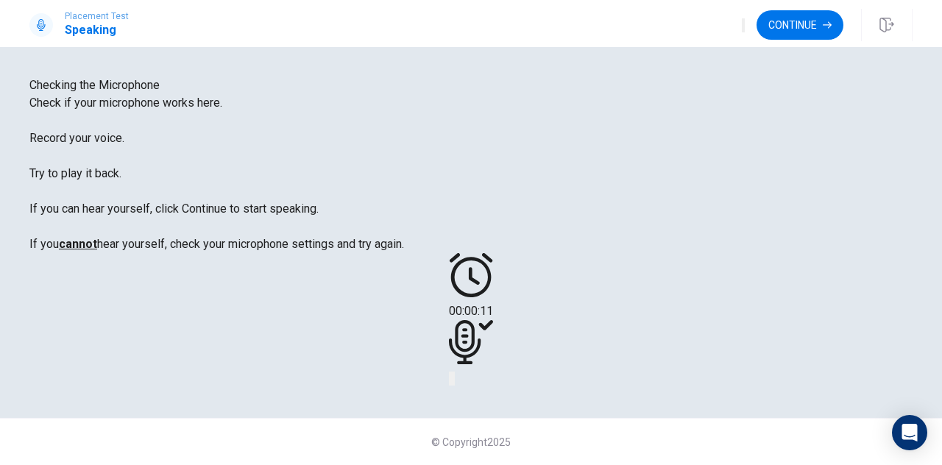
click at [452, 372] on button "Record Again" at bounding box center [450, 379] width 3 height 14
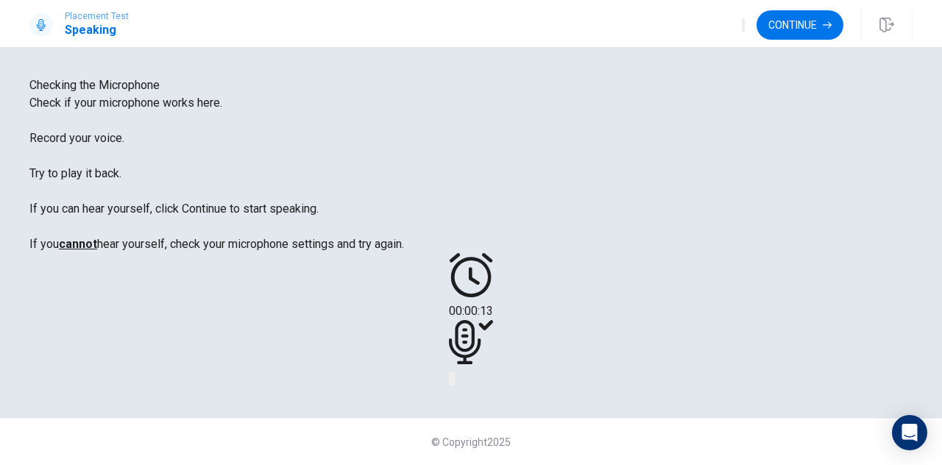
click at [677, 335] on div "00:00:13" at bounding box center [470, 320] width 883 height 134
click at [452, 372] on button "Record Again" at bounding box center [450, 379] width 3 height 14
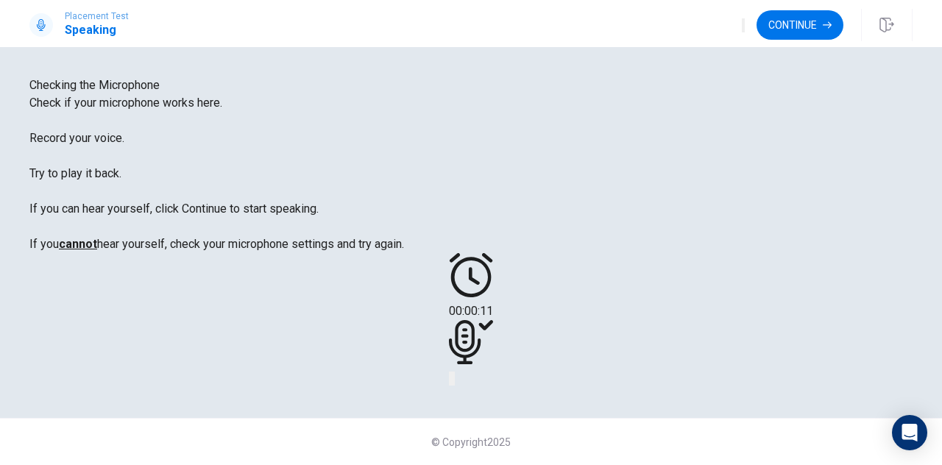
click at [450, 382] on icon "Record Again" at bounding box center [450, 382] width 0 height 0
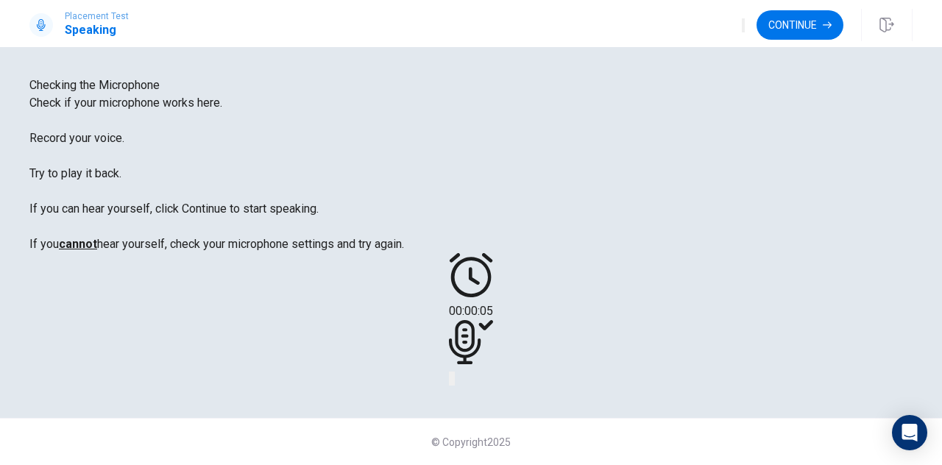
click at [799, 35] on button "Continue" at bounding box center [800, 24] width 87 height 29
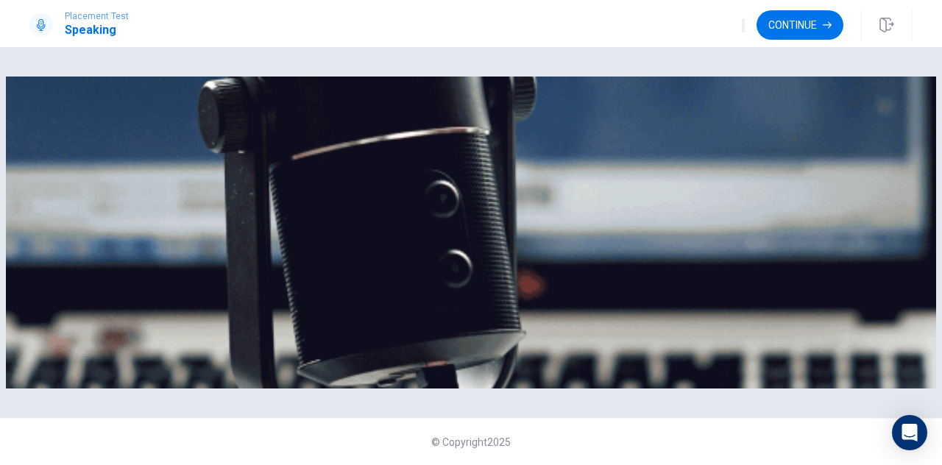
click at [456, 153] on div "Speaking Section Directions The Speaking Test will start now. There are 3 quest…" at bounding box center [470, 192] width 883 height 230
click at [804, 26] on button "Continue" at bounding box center [800, 24] width 87 height 29
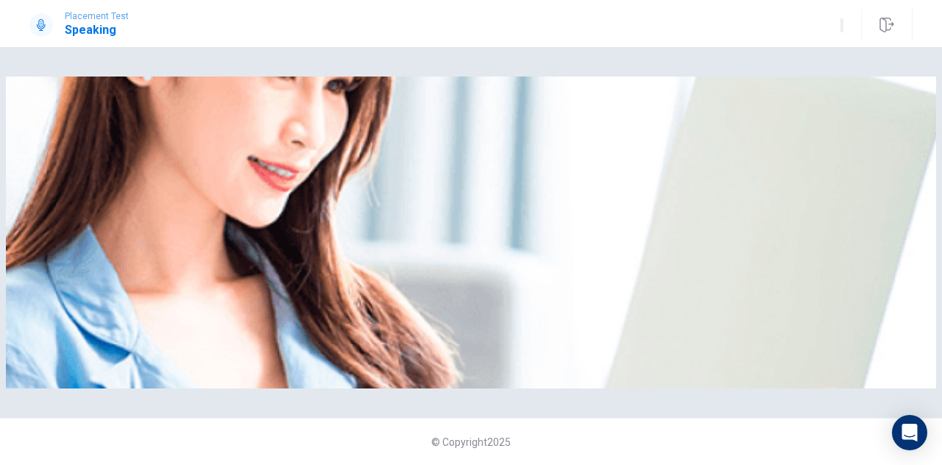
scroll to position [180, 0]
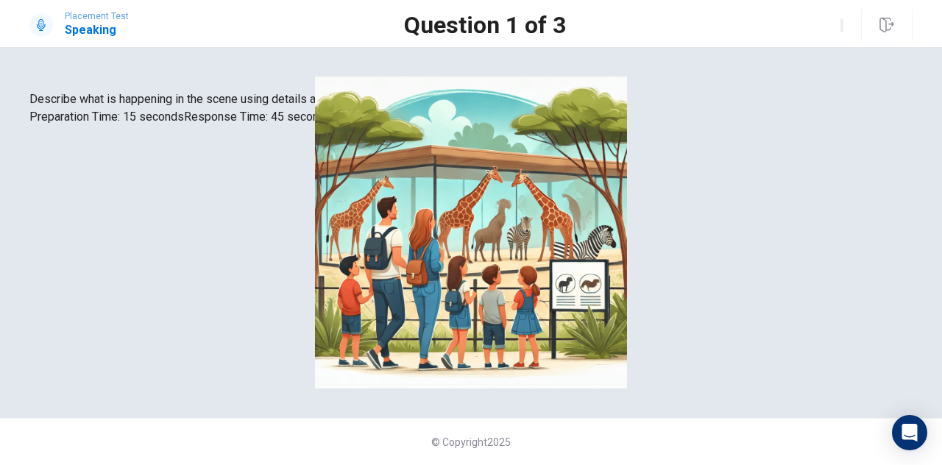
click at [805, 126] on div at bounding box center [470, 126] width 883 height 0
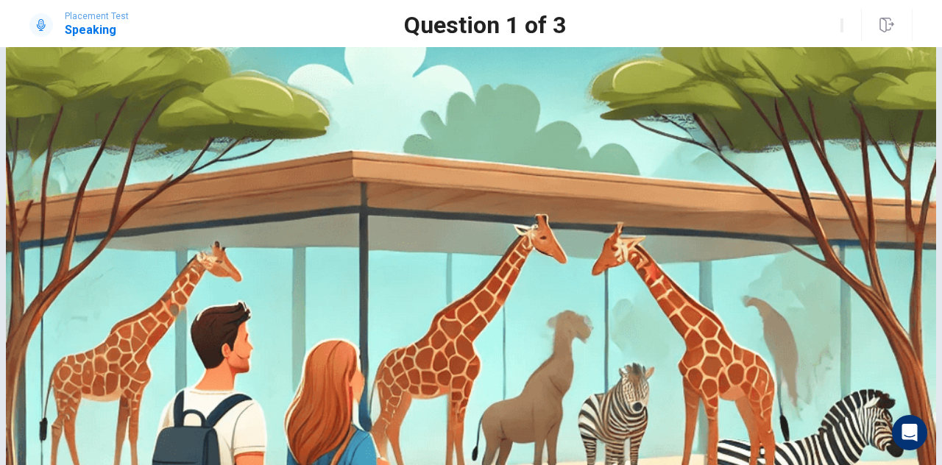
scroll to position [156, 0]
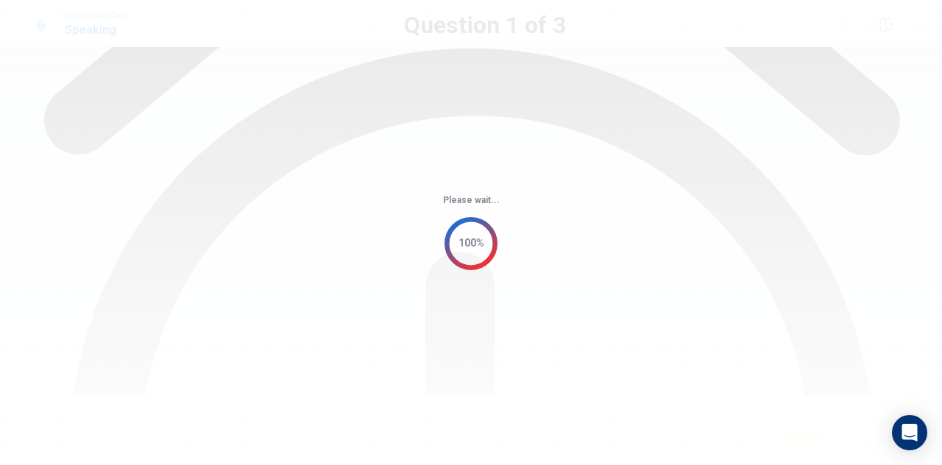
scroll to position [4, 0]
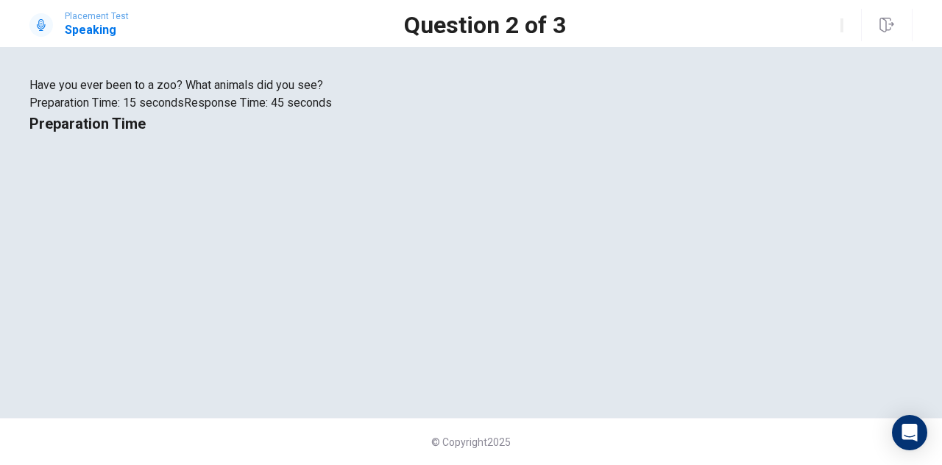
click at [245, 112] on div "Have you ever been to a zoo? What animals did you see? Preparation Time: 15 sec…" at bounding box center [470, 94] width 883 height 35
click at [183, 112] on div "Have you ever been to a zoo? What animals did you see? Preparation Time: 15 sec…" at bounding box center [470, 94] width 883 height 35
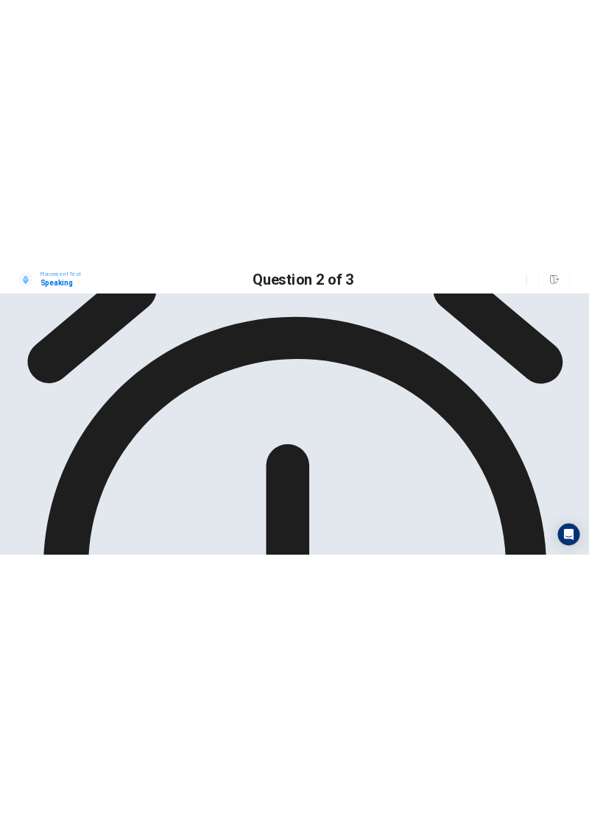
scroll to position [103, 0]
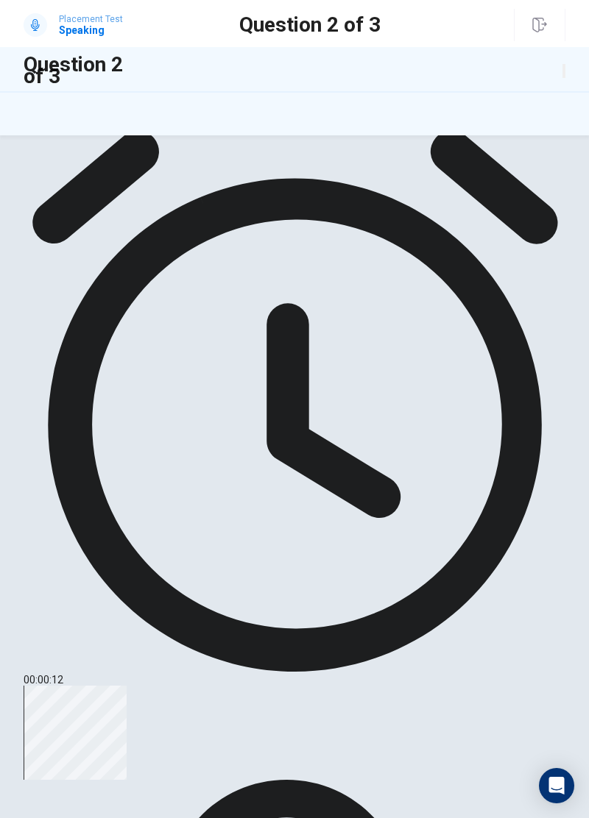
click at [515, 464] on div "Have you ever been to a zoo? What animals did you see? Preparation Time: 15 sec…" at bounding box center [294, 476] width 589 height 683
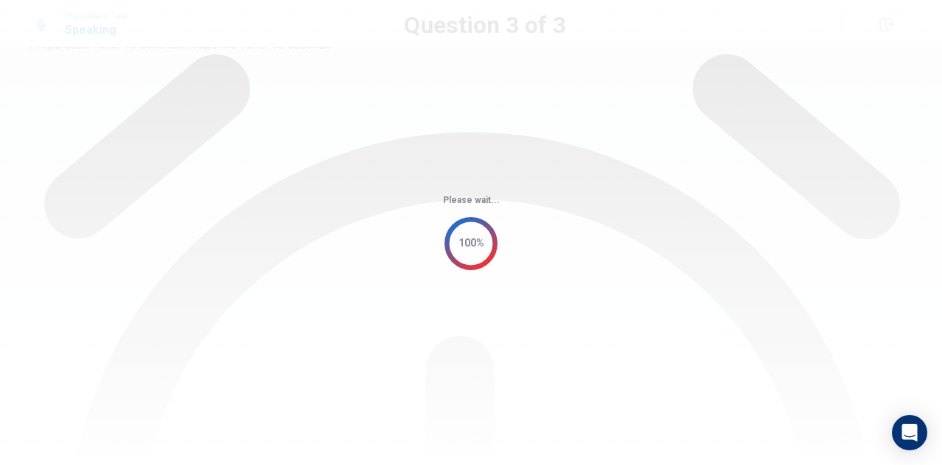
click at [815, 233] on div "Please wait... 100%" at bounding box center [471, 232] width 942 height 465
click at [824, 236] on div "Please wait... 100%" at bounding box center [471, 232] width 942 height 465
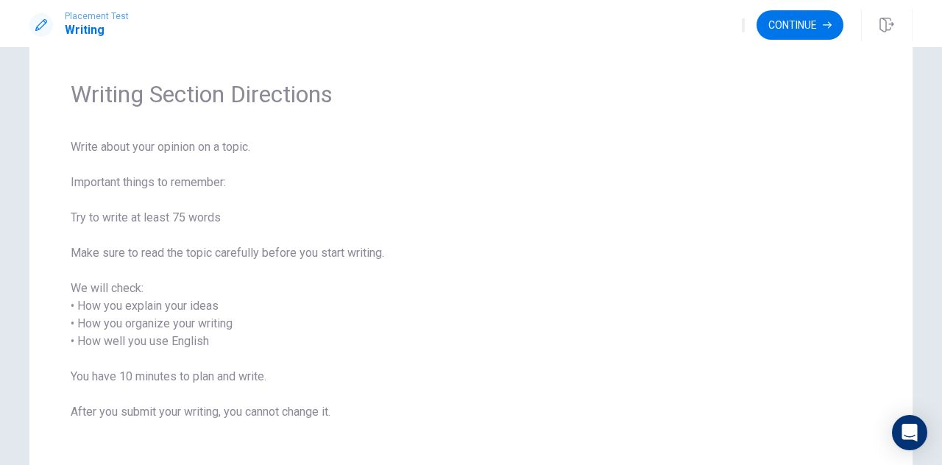
scroll to position [0, 0]
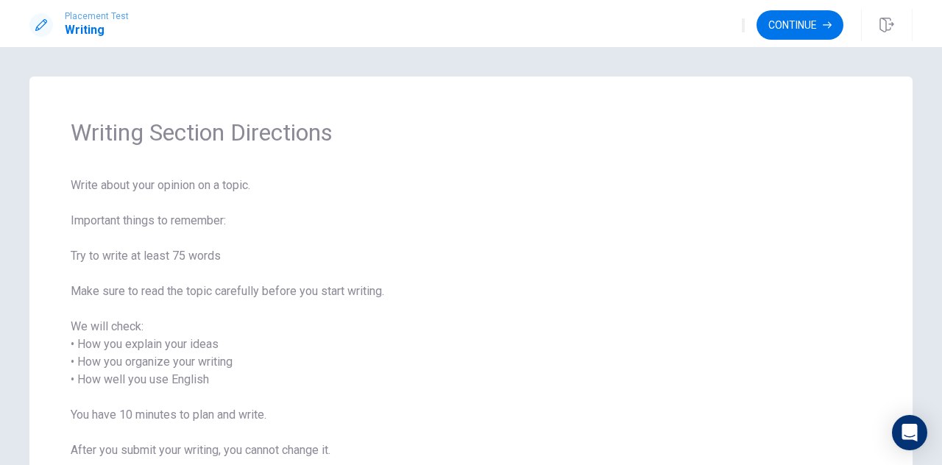
click at [810, 32] on button "Continue" at bounding box center [800, 24] width 87 height 29
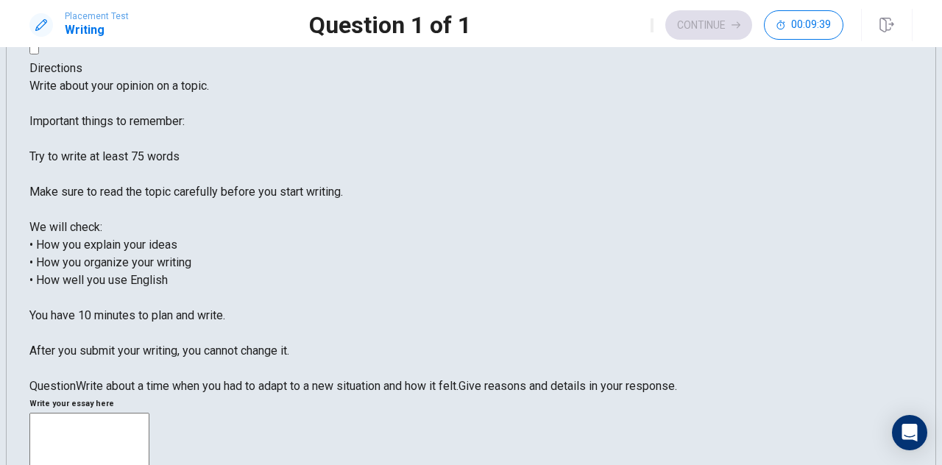
scroll to position [7, 0]
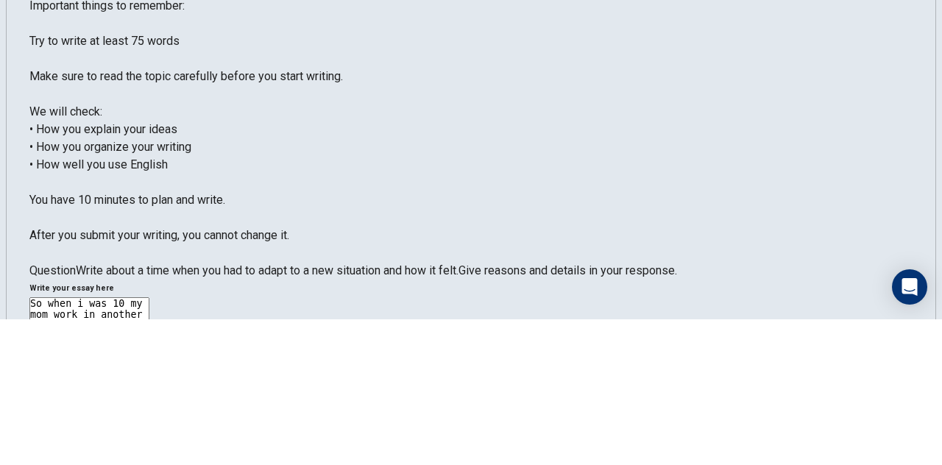
scroll to position [0, 0]
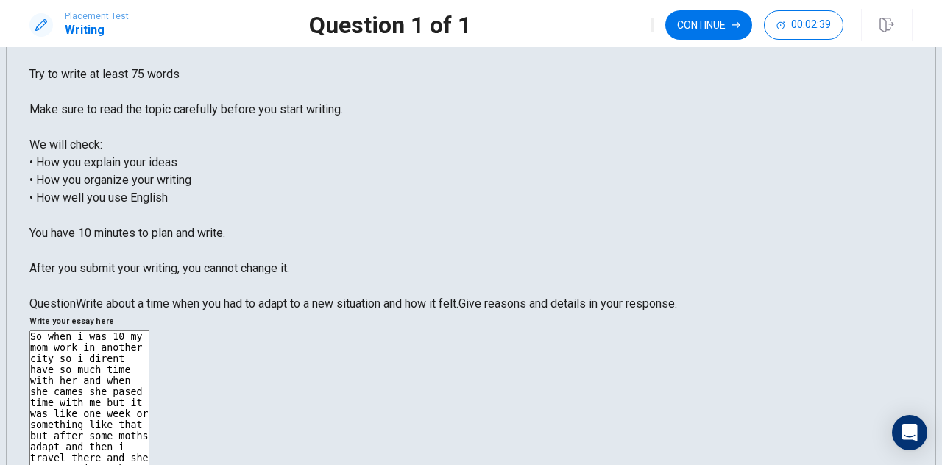
scroll to position [116, 0]
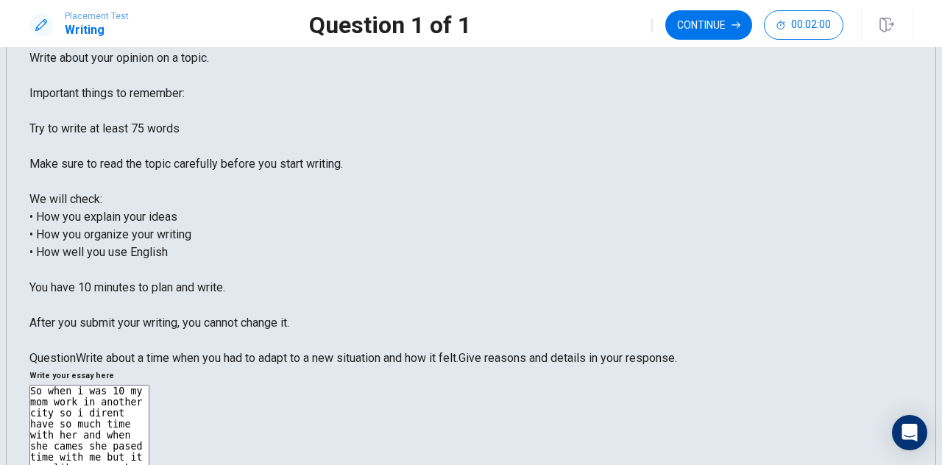
scroll to position [60, 0]
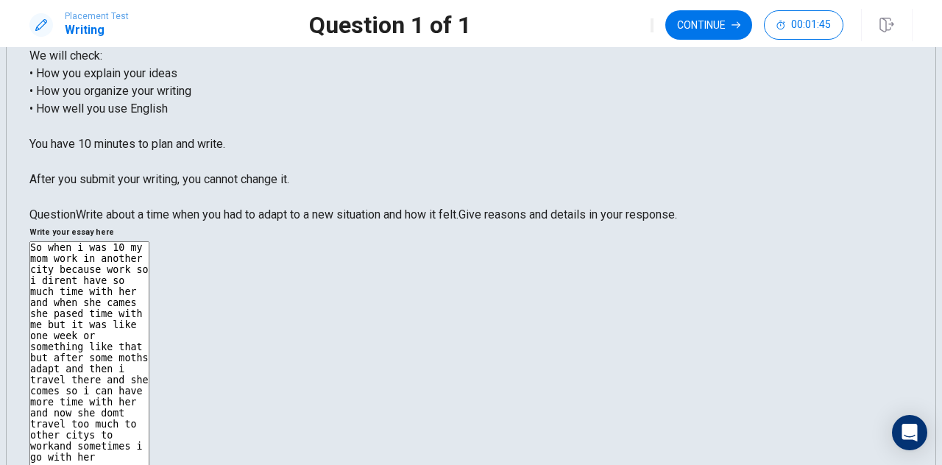
scroll to position [224, 0]
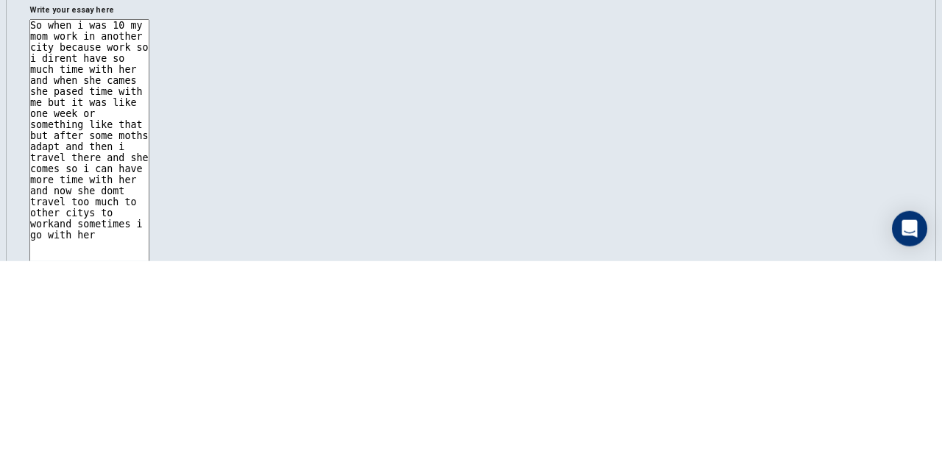
type textarea "So when i was 10 my mom work in another city because work so i dirent have so m…"
click at [910, 293] on div "Write your essay here So when i was 10 my mom work in another city because work…" at bounding box center [470, 441] width 883 height 473
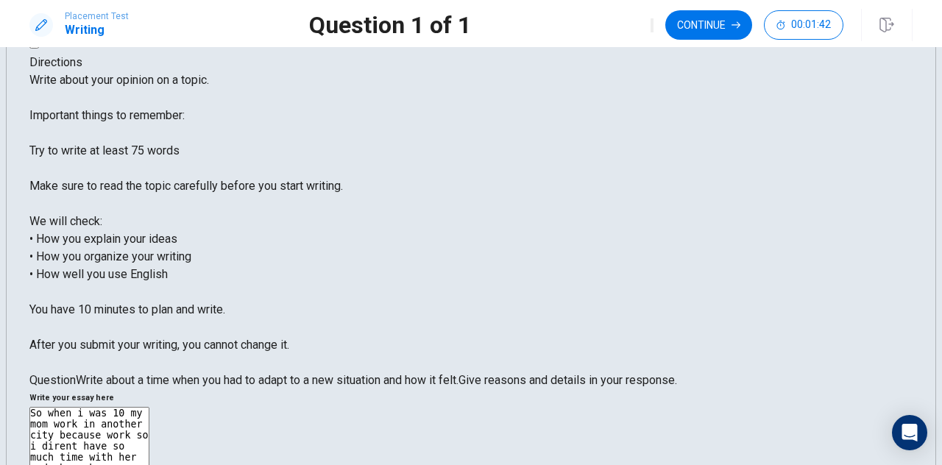
scroll to position [0, 0]
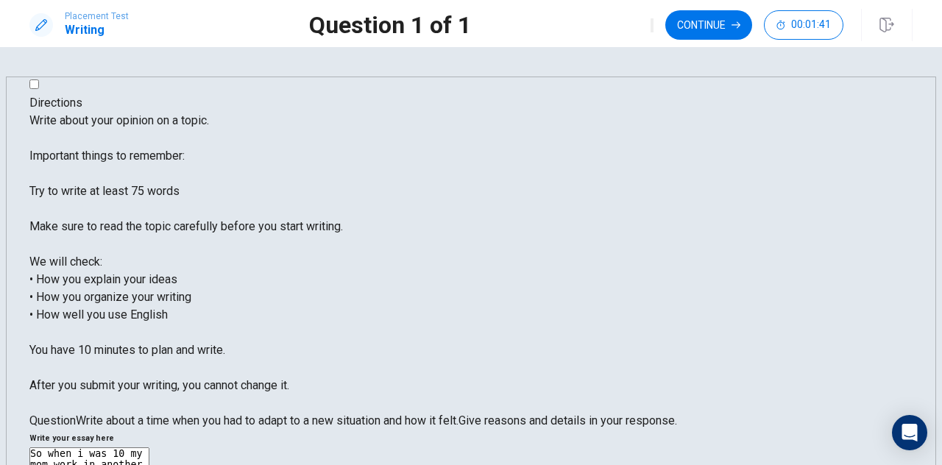
click at [710, 37] on button "Continue" at bounding box center [708, 24] width 87 height 29
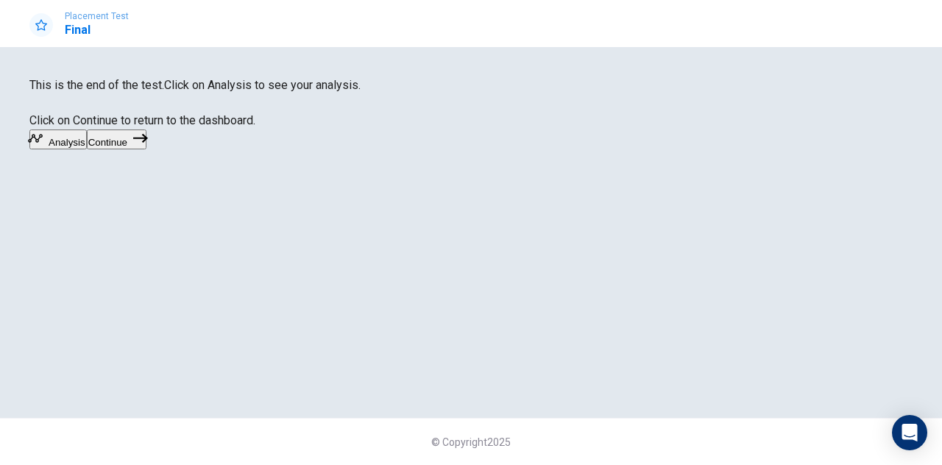
click at [87, 149] on button "Analysis" at bounding box center [57, 140] width 57 height 20
